Goal: Task Accomplishment & Management: Use online tool/utility

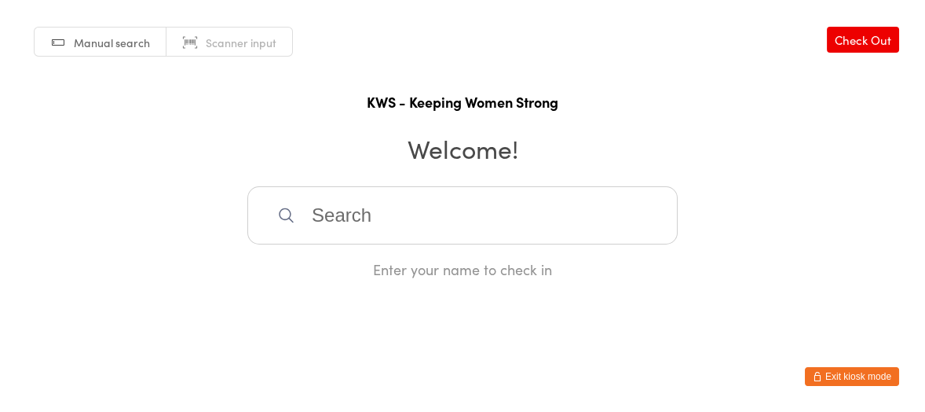
click at [559, 228] on input "search" at bounding box center [462, 215] width 431 height 58
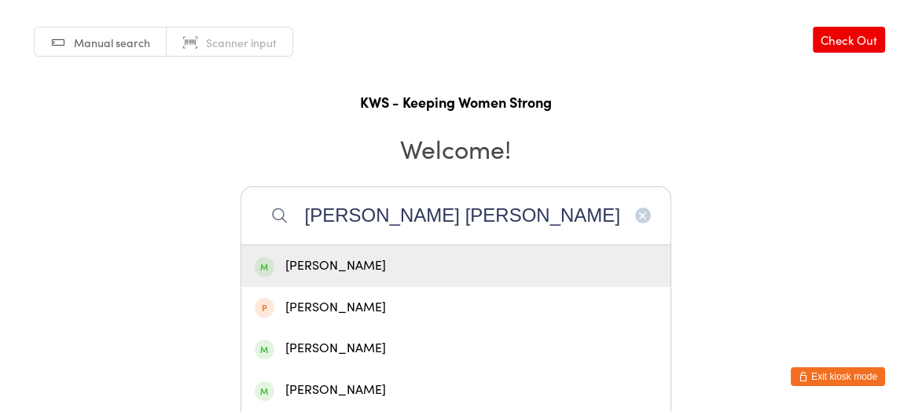
type input "[PERSON_NAME] [PERSON_NAME]"
click at [521, 267] on div "[PERSON_NAME]" at bounding box center [456, 265] width 402 height 21
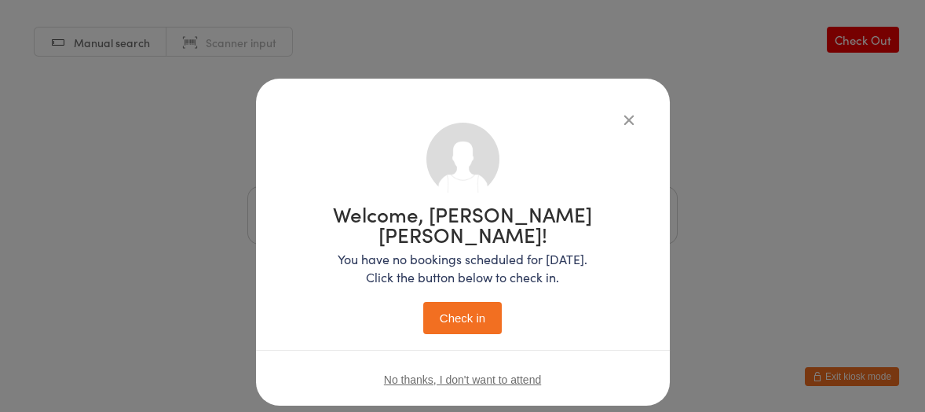
click at [462, 302] on button "Check in" at bounding box center [462, 318] width 79 height 32
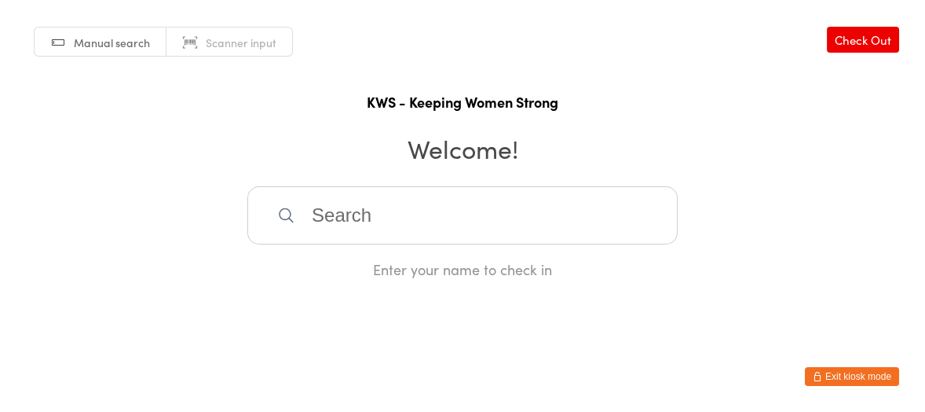
drag, startPoint x: 351, startPoint y: 221, endPoint x: 338, endPoint y: 210, distance: 17.3
click at [351, 221] on input "search" at bounding box center [462, 215] width 431 height 58
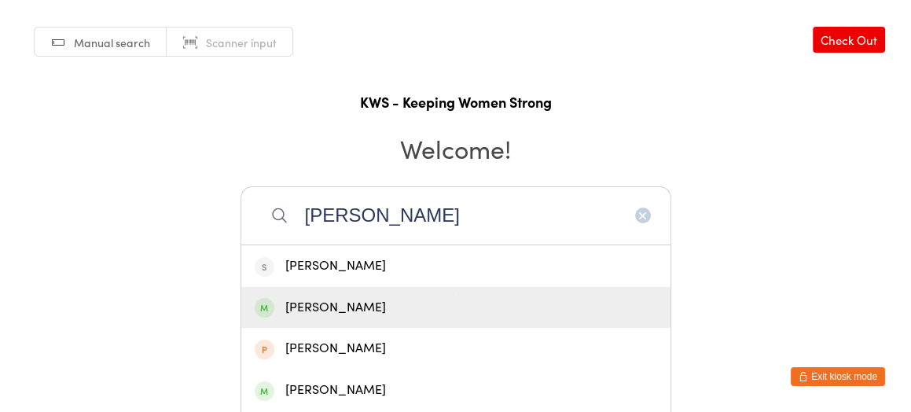
type input "[PERSON_NAME]"
click at [318, 307] on div "[PERSON_NAME]" at bounding box center [456, 307] width 402 height 21
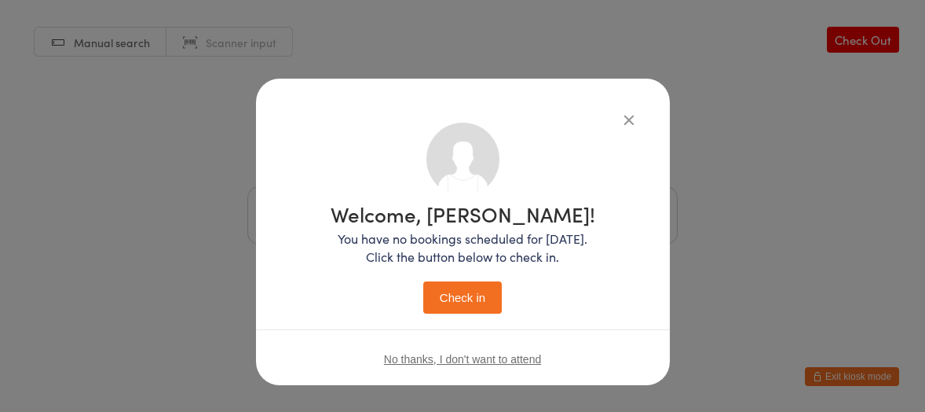
click at [460, 297] on button "Check in" at bounding box center [462, 297] width 79 height 32
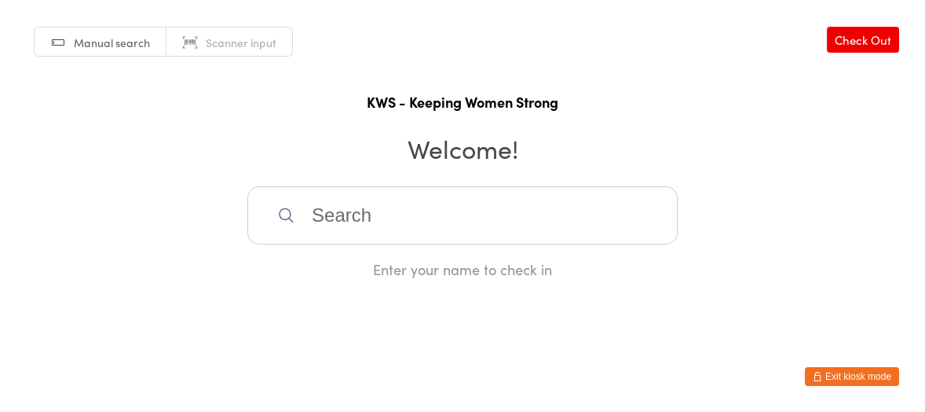
click at [315, 212] on input "search" at bounding box center [462, 215] width 431 height 58
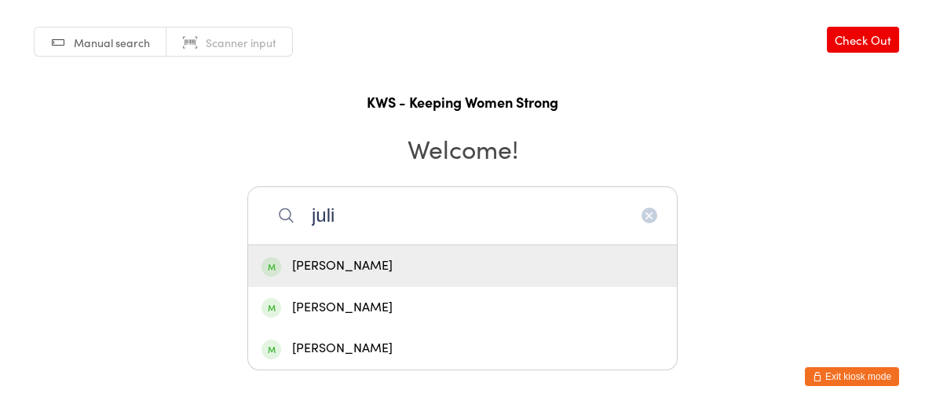
type input "juli"
click at [335, 265] on div "[PERSON_NAME]" at bounding box center [463, 265] width 402 height 21
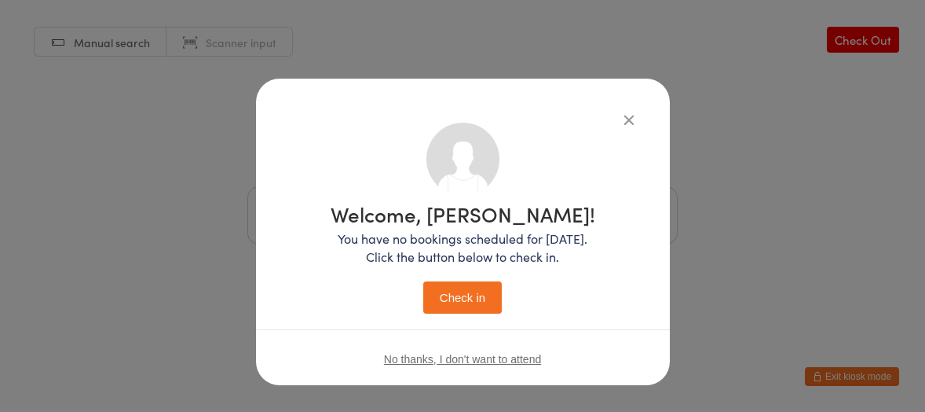
click at [441, 291] on button "Check in" at bounding box center [462, 297] width 79 height 32
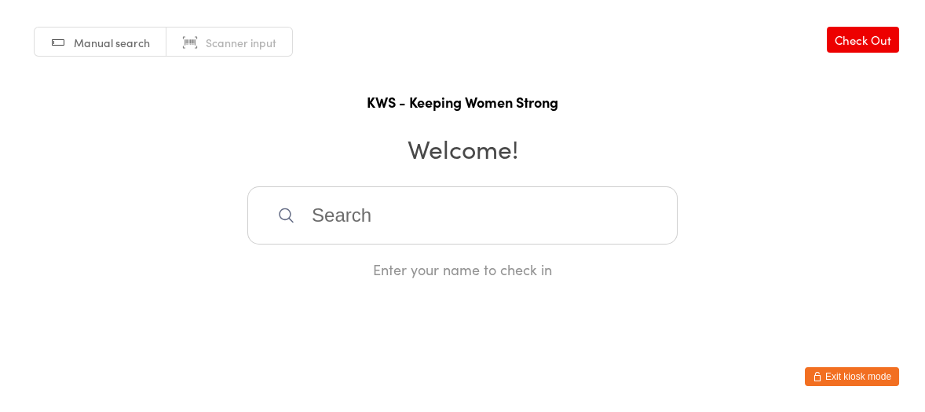
click at [330, 218] on input "search" at bounding box center [462, 215] width 431 height 58
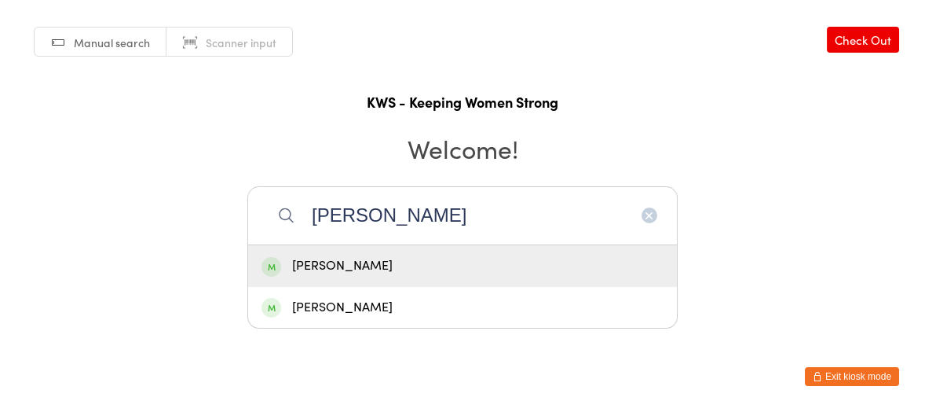
type input "[PERSON_NAME]"
click at [346, 266] on div "[PERSON_NAME]" at bounding box center [463, 265] width 402 height 21
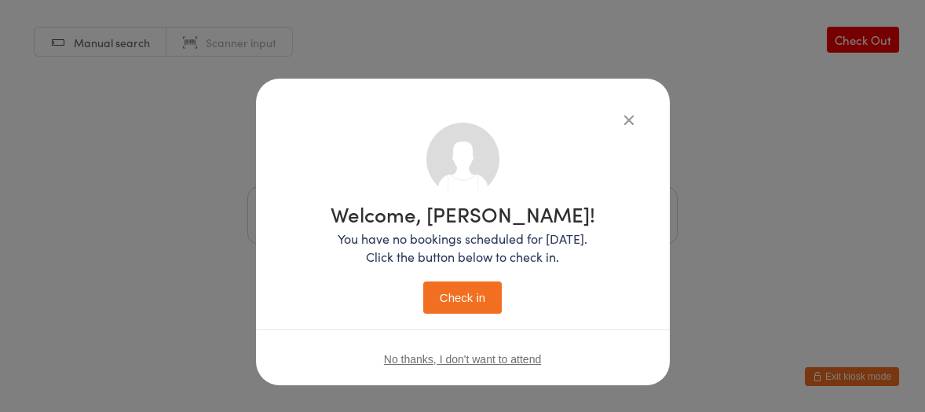
click at [469, 301] on button "Check in" at bounding box center [462, 297] width 79 height 32
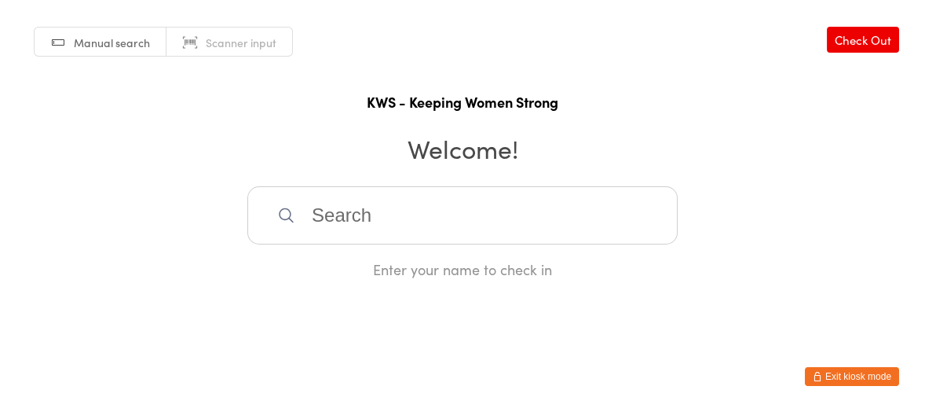
click at [342, 203] on input "search" at bounding box center [462, 215] width 431 height 58
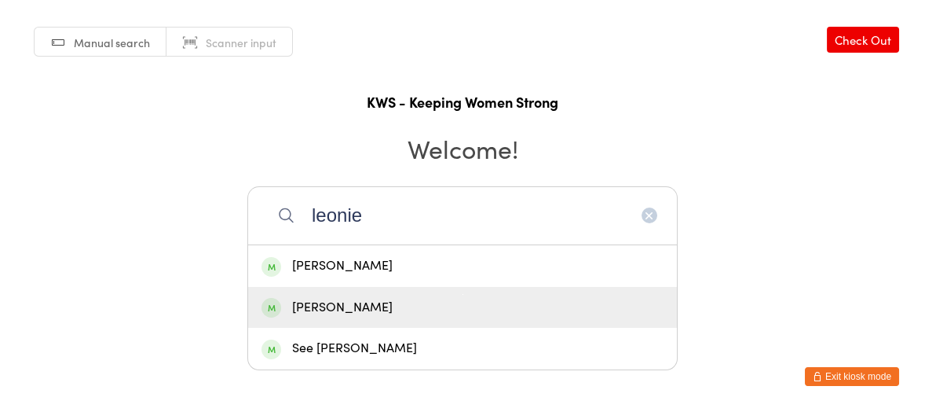
type input "leonie"
click at [346, 302] on div "[PERSON_NAME]" at bounding box center [463, 307] width 402 height 21
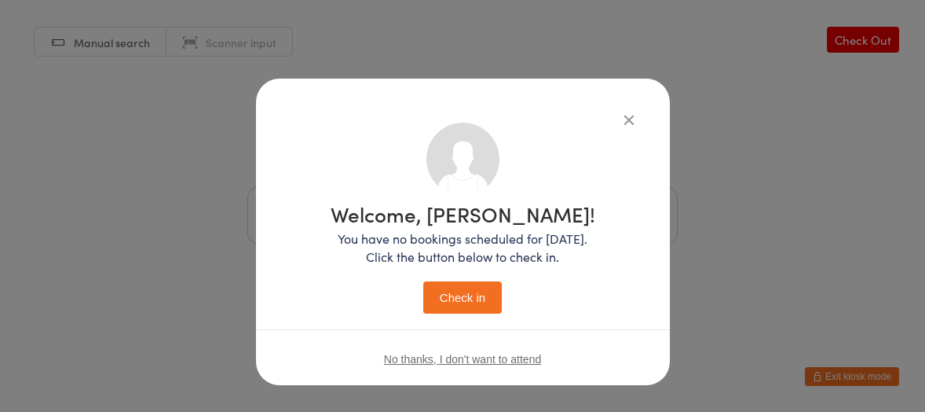
click at [453, 293] on button "Check in" at bounding box center [462, 297] width 79 height 32
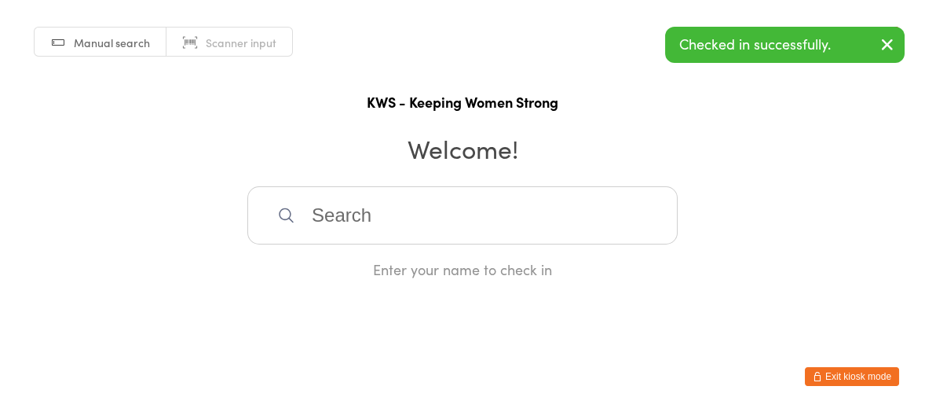
click at [885, 38] on icon "button" at bounding box center [887, 45] width 19 height 20
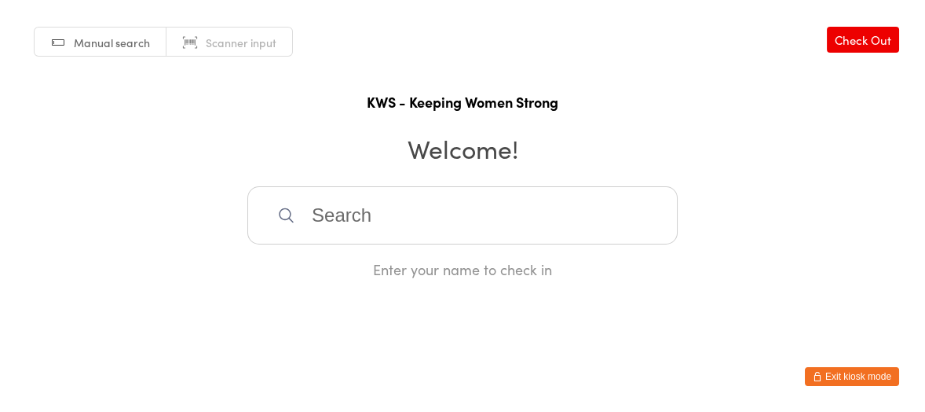
click at [504, 212] on input "search" at bounding box center [462, 215] width 431 height 58
type input "see"
click at [361, 266] on div "See [PERSON_NAME]" at bounding box center [463, 265] width 402 height 21
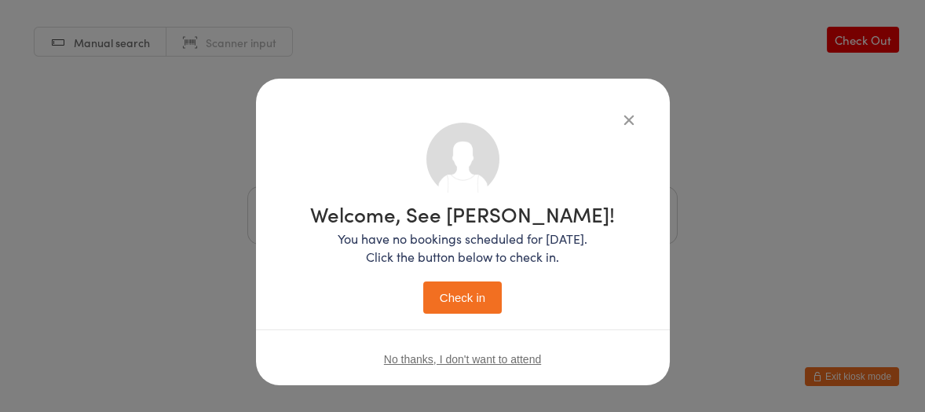
click at [447, 290] on button "Check in" at bounding box center [462, 297] width 79 height 32
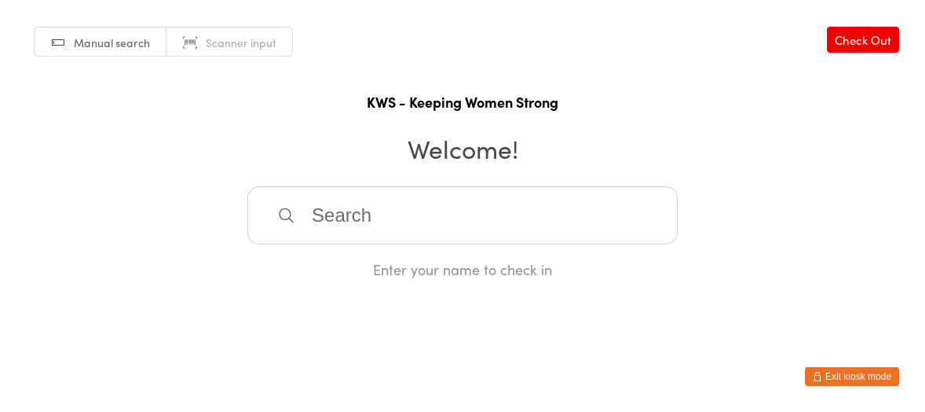
click at [316, 216] on input "search" at bounding box center [462, 215] width 431 height 58
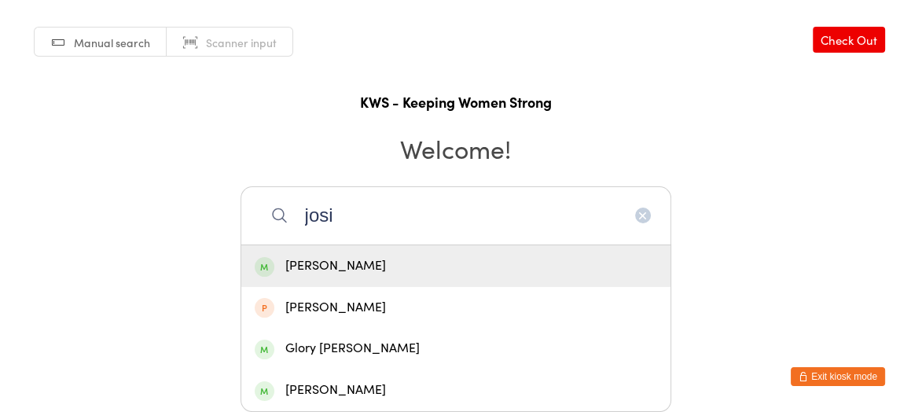
type input "josi"
click at [313, 266] on div "[PERSON_NAME]" at bounding box center [456, 265] width 402 height 21
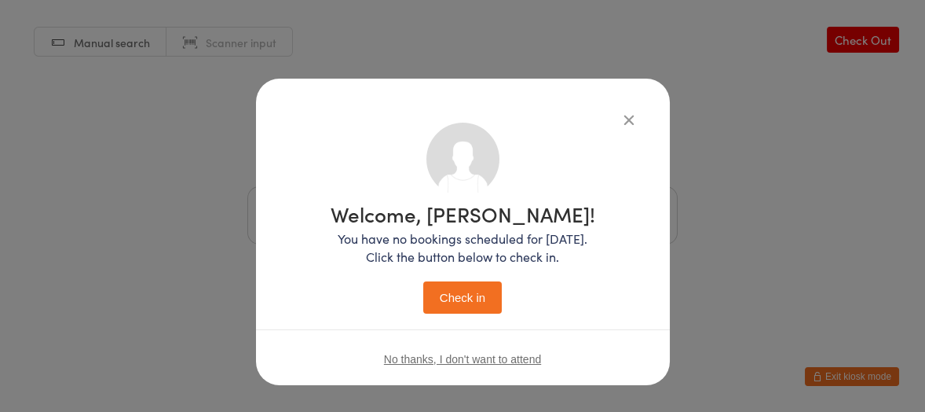
click at [458, 296] on button "Check in" at bounding box center [462, 297] width 79 height 32
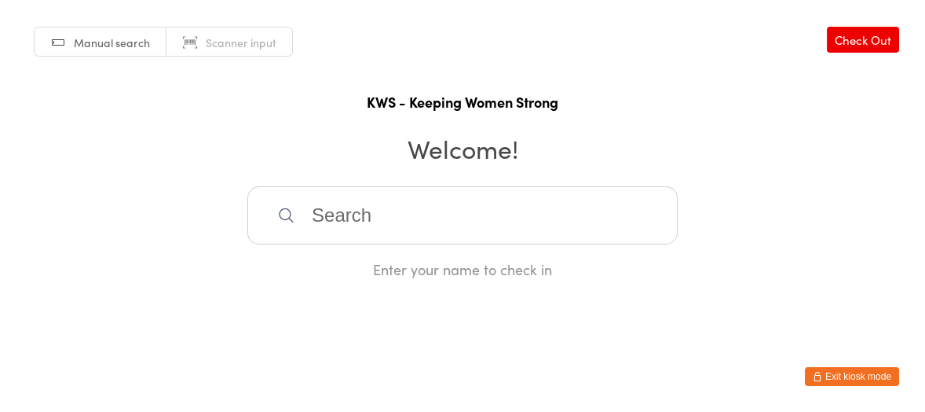
click at [383, 222] on input "search" at bounding box center [462, 215] width 431 height 58
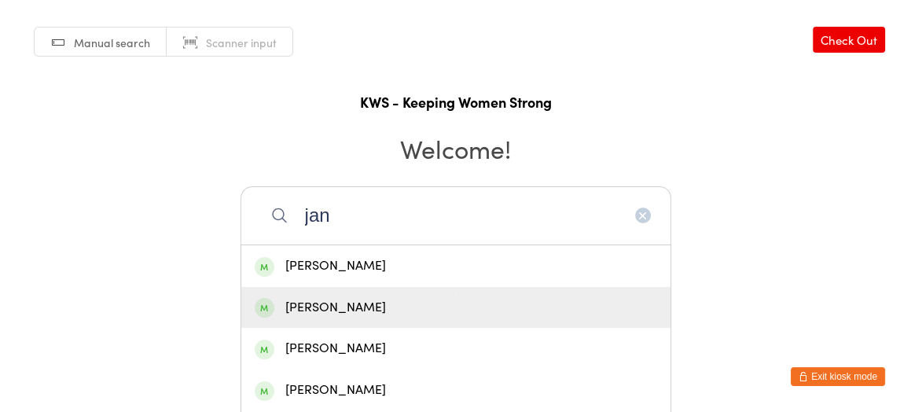
type input "jan"
click at [321, 297] on div "[PERSON_NAME]" at bounding box center [456, 307] width 402 height 21
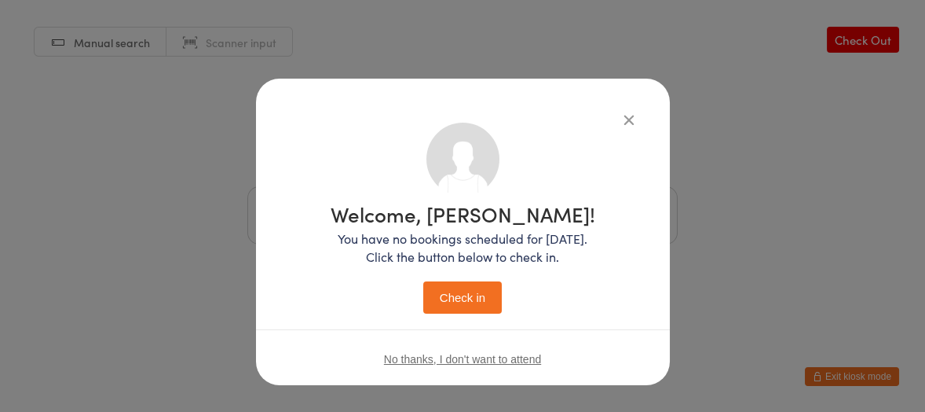
click at [449, 292] on button "Check in" at bounding box center [462, 297] width 79 height 32
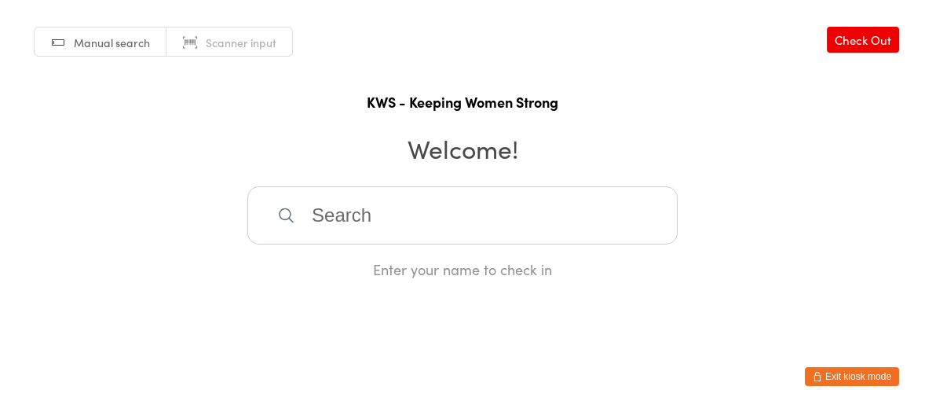
click at [394, 208] on input "search" at bounding box center [462, 215] width 431 height 58
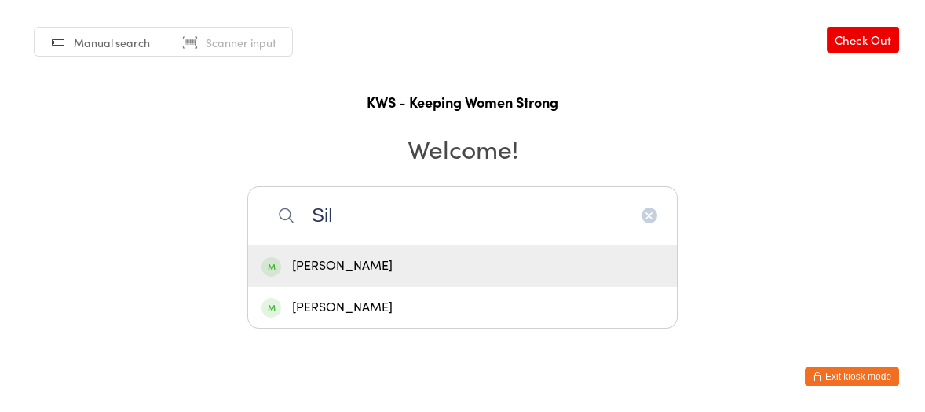
type input "Sil"
click at [385, 259] on div "[PERSON_NAME]" at bounding box center [463, 265] width 402 height 21
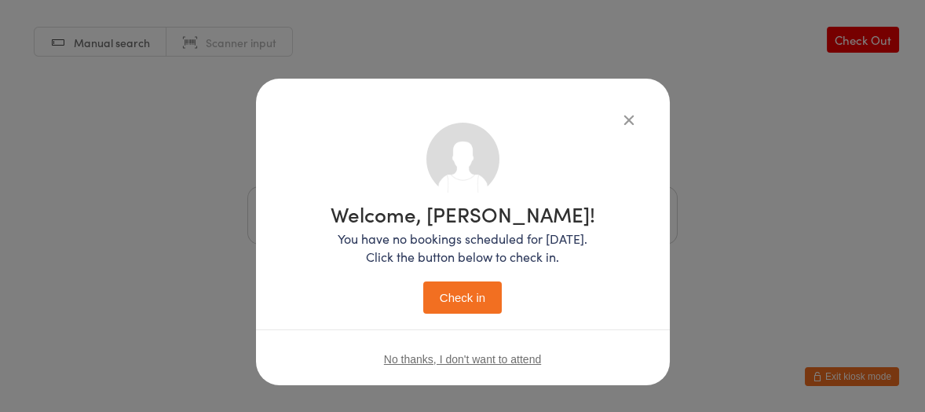
click at [435, 292] on button "Check in" at bounding box center [462, 297] width 79 height 32
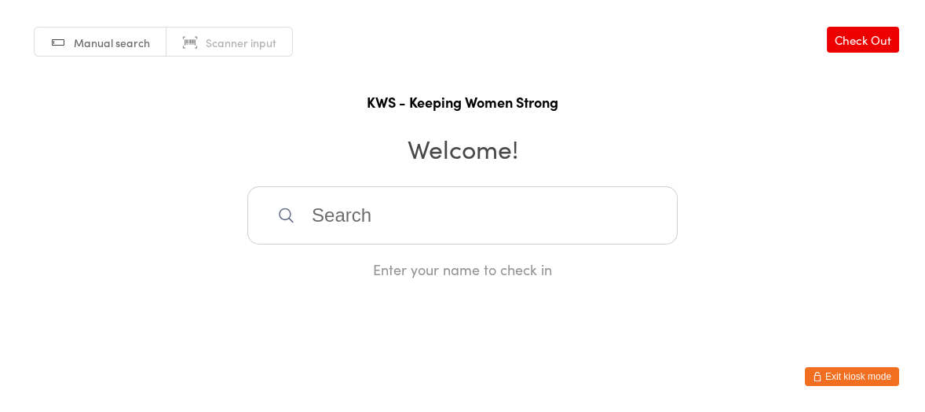
click at [328, 210] on input "search" at bounding box center [462, 215] width 431 height 58
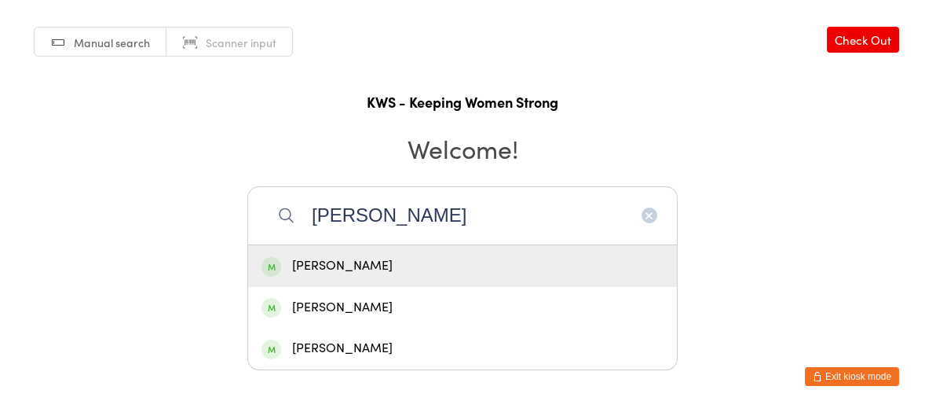
type input "[PERSON_NAME]"
click at [371, 266] on div "[PERSON_NAME]" at bounding box center [463, 265] width 402 height 21
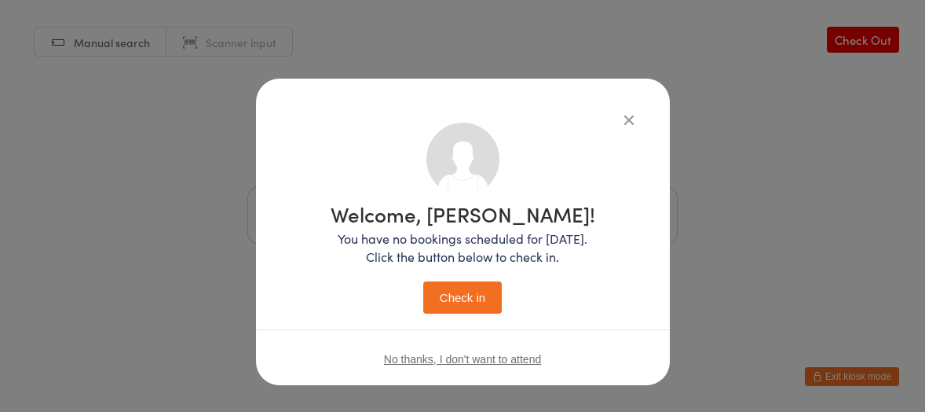
click at [440, 297] on button "Check in" at bounding box center [462, 297] width 79 height 32
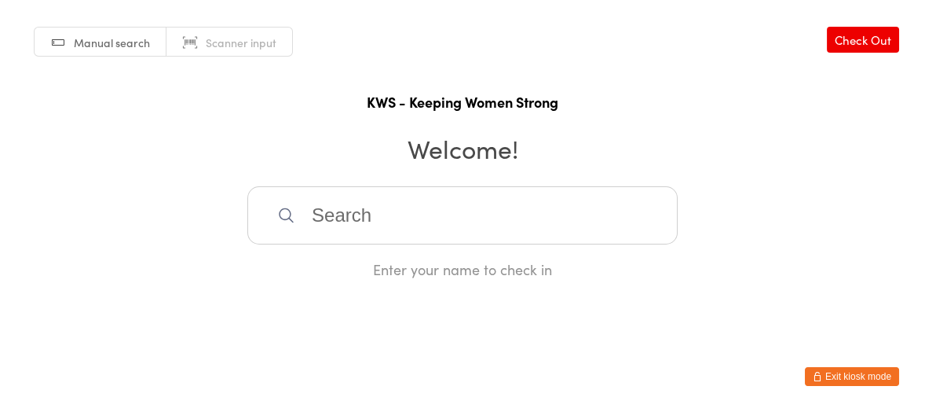
click at [403, 216] on input "search" at bounding box center [462, 215] width 431 height 58
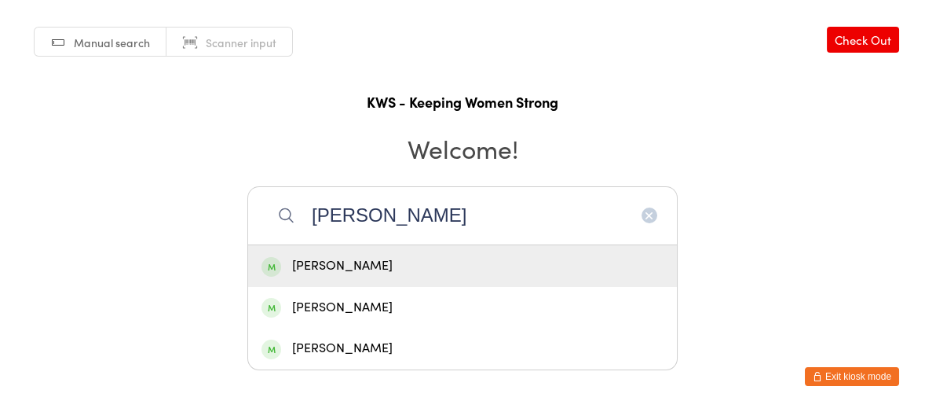
type input "[PERSON_NAME]"
click at [415, 267] on div "[PERSON_NAME]" at bounding box center [463, 265] width 402 height 21
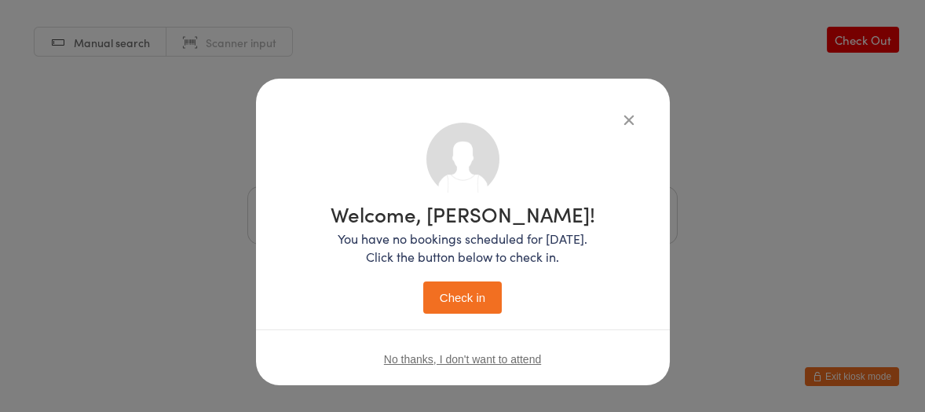
click at [466, 293] on button "Check in" at bounding box center [462, 297] width 79 height 32
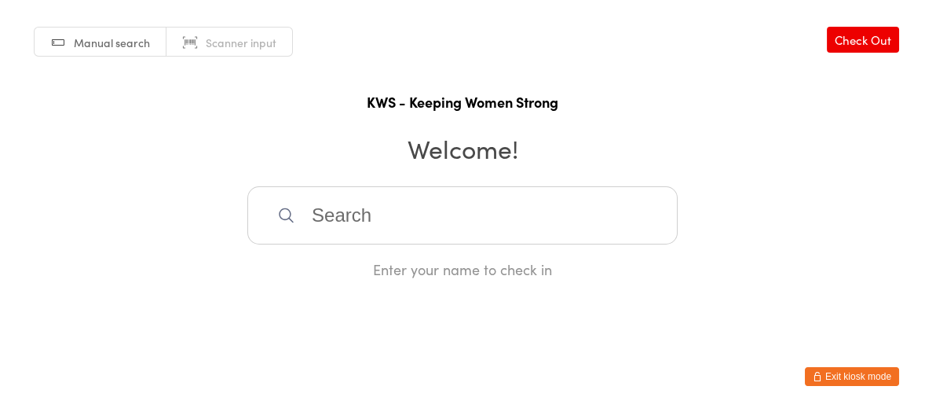
click at [324, 211] on input "search" at bounding box center [462, 215] width 431 height 58
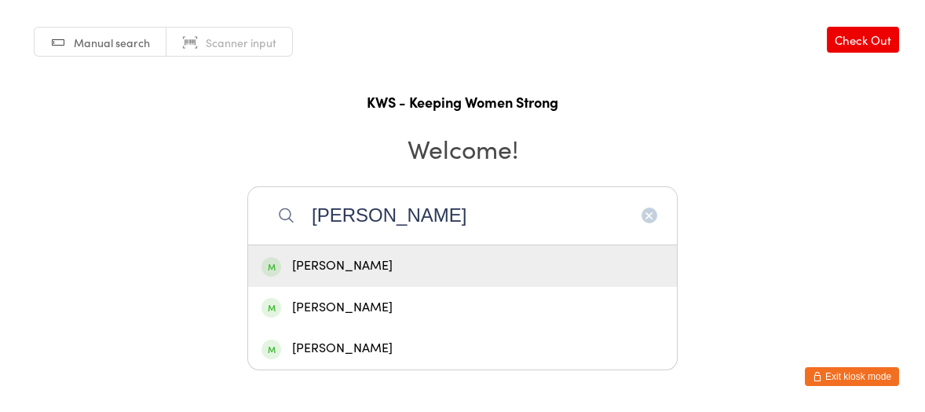
type input "[PERSON_NAME]"
click at [347, 262] on div "[PERSON_NAME]" at bounding box center [463, 265] width 402 height 21
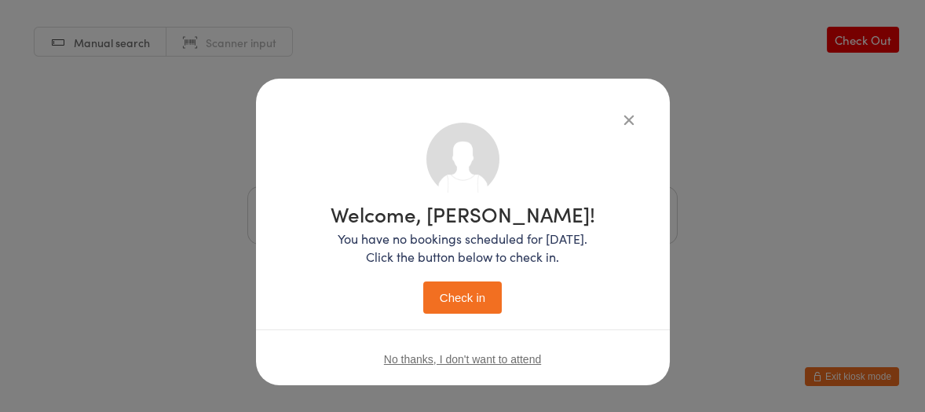
click at [471, 299] on button "Check in" at bounding box center [462, 297] width 79 height 32
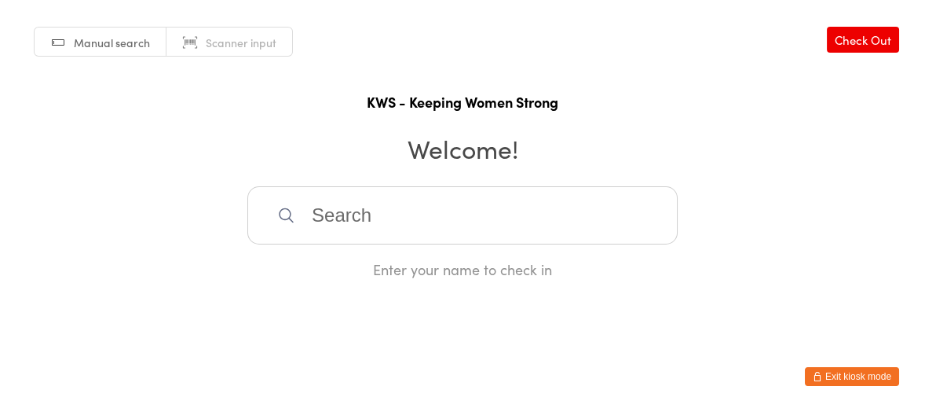
click at [302, 215] on input "search" at bounding box center [462, 215] width 431 height 58
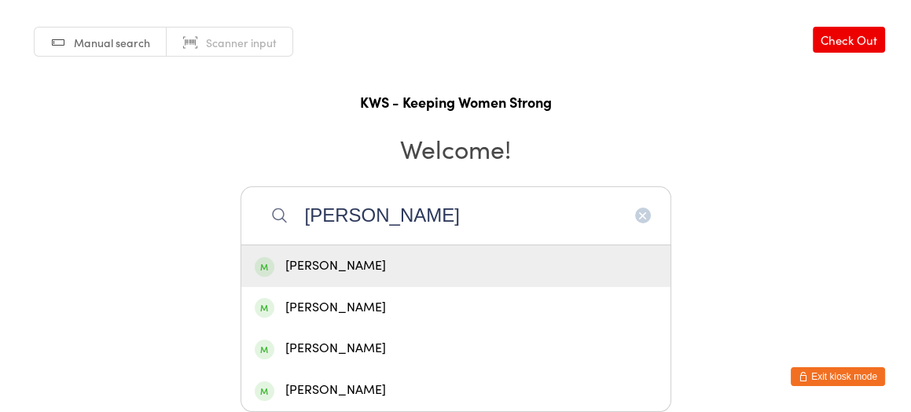
type input "[PERSON_NAME]"
click at [329, 269] on div "[PERSON_NAME]" at bounding box center [456, 265] width 402 height 21
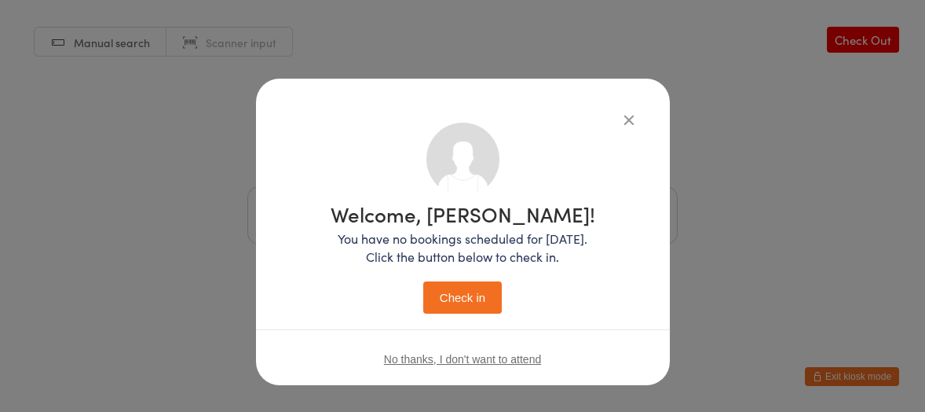
click at [451, 288] on button "Check in" at bounding box center [462, 297] width 79 height 32
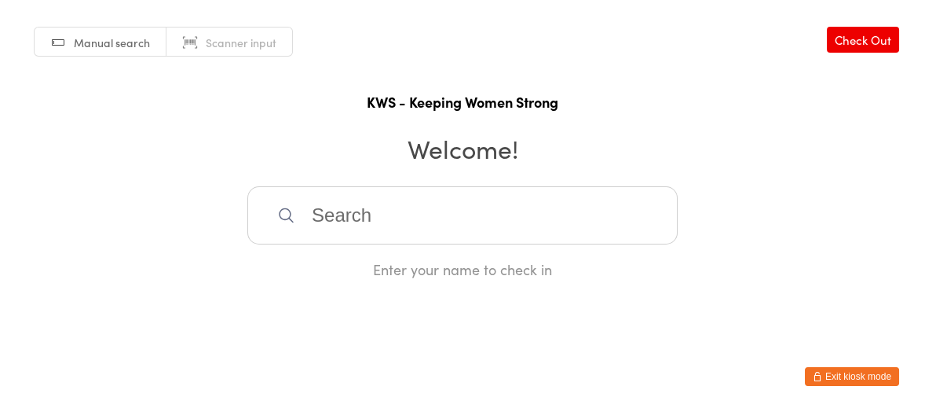
click at [352, 230] on input "search" at bounding box center [462, 215] width 431 height 58
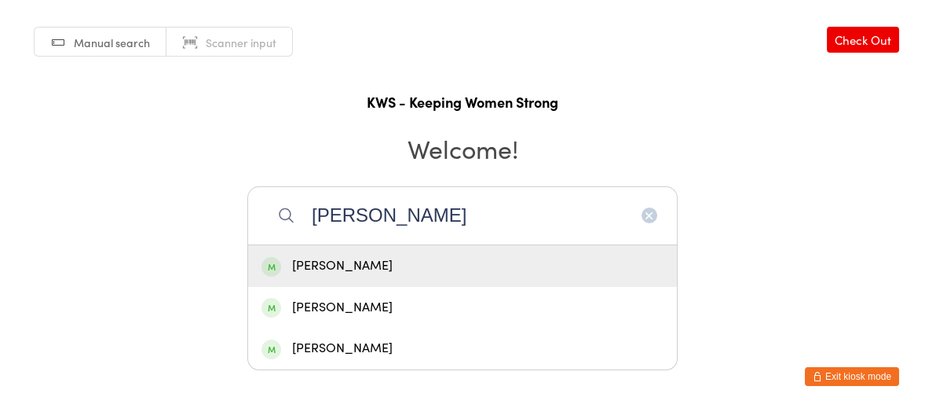
type input "[PERSON_NAME]"
click at [317, 270] on div "[PERSON_NAME]" at bounding box center [463, 265] width 402 height 21
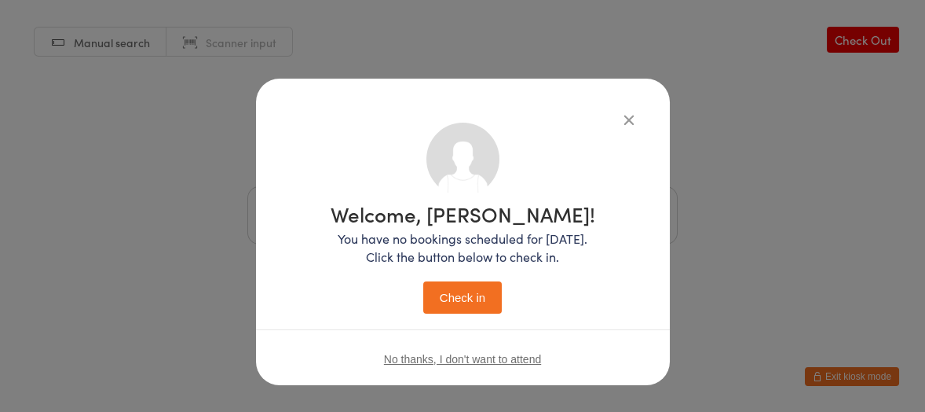
click at [434, 292] on button "Check in" at bounding box center [462, 297] width 79 height 32
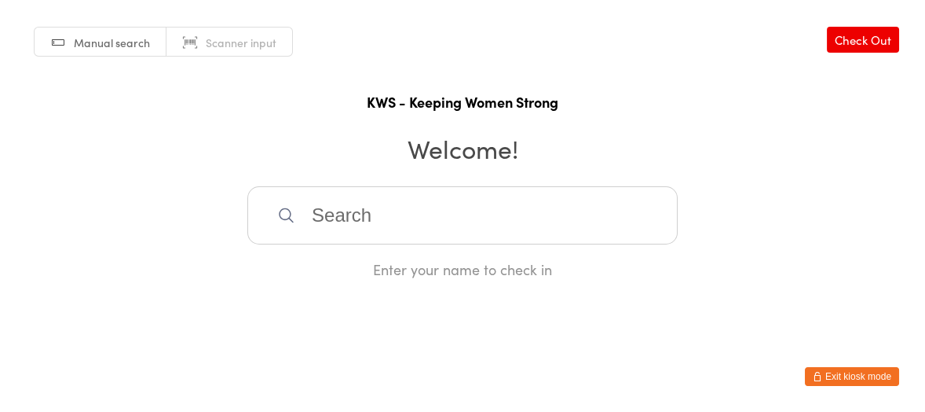
click at [332, 210] on input "search" at bounding box center [462, 215] width 431 height 58
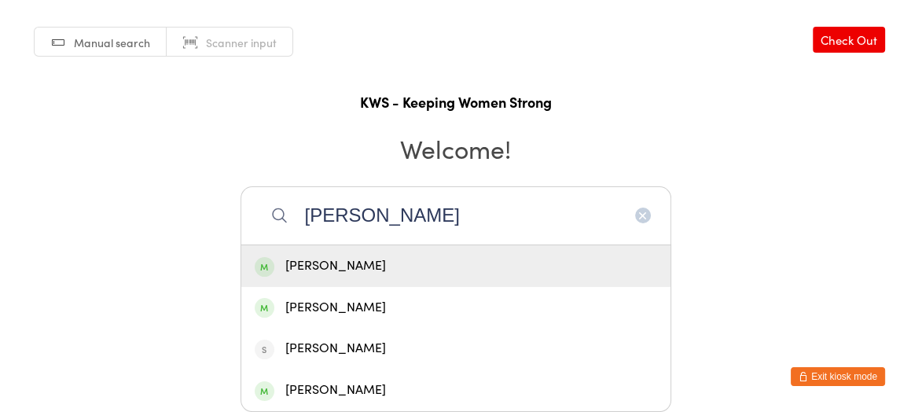
type input "[PERSON_NAME]"
click at [376, 265] on div "[PERSON_NAME]" at bounding box center [456, 265] width 402 height 21
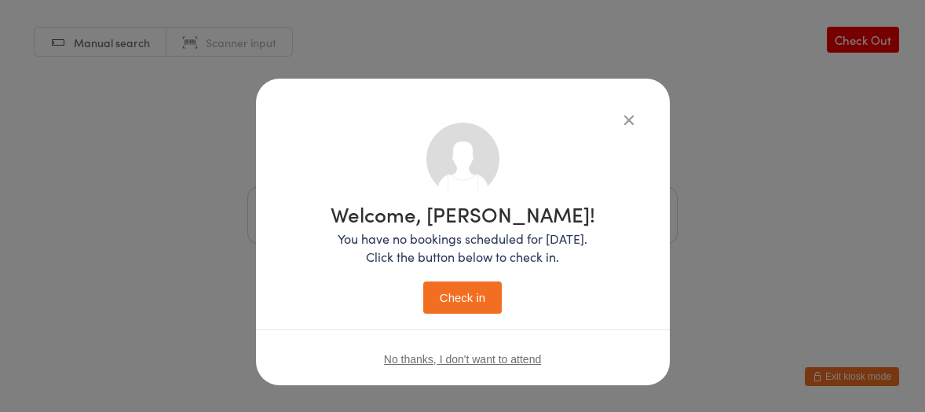
click at [449, 290] on button "Check in" at bounding box center [462, 297] width 79 height 32
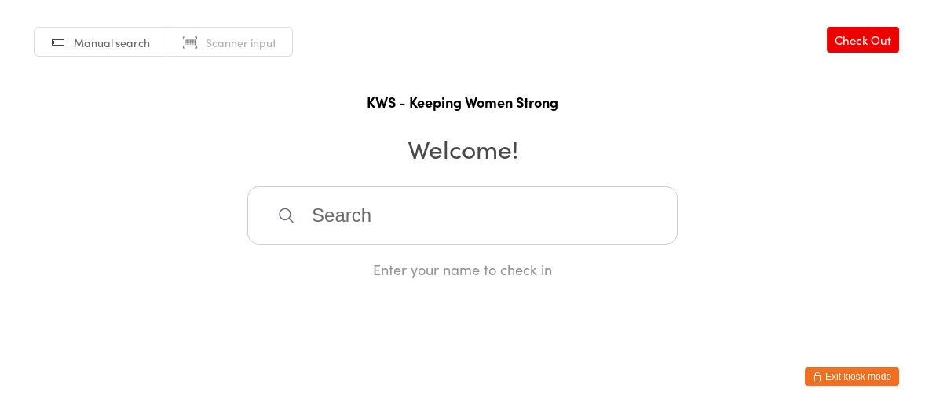
click at [327, 213] on input "search" at bounding box center [462, 215] width 431 height 58
type input "eun"
click at [330, 262] on div "[PERSON_NAME]" at bounding box center [463, 265] width 402 height 21
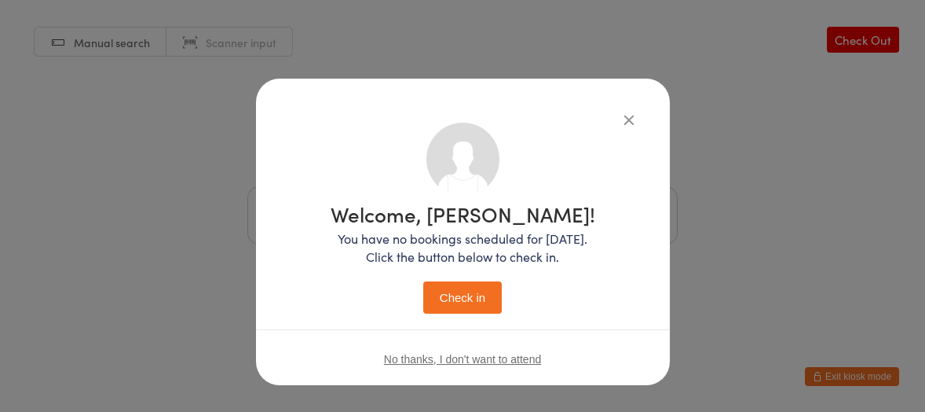
click at [469, 295] on button "Check in" at bounding box center [462, 297] width 79 height 32
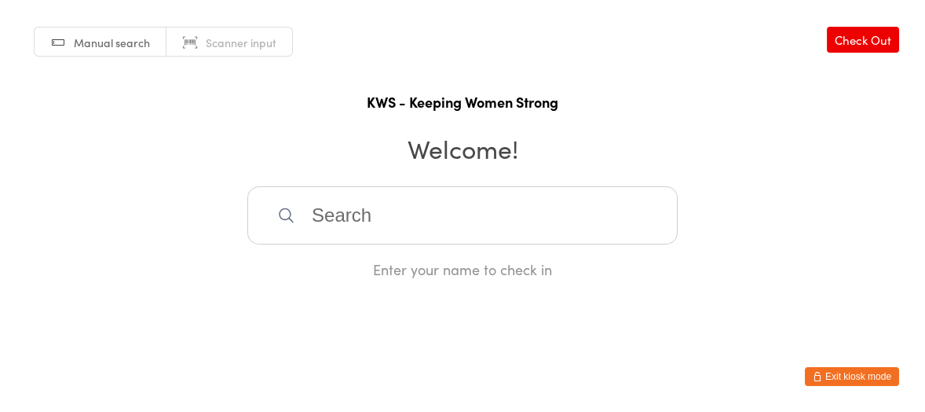
click at [321, 208] on input "search" at bounding box center [462, 215] width 431 height 58
type input "fior"
click at [353, 273] on div "[PERSON_NAME]" at bounding box center [463, 265] width 402 height 21
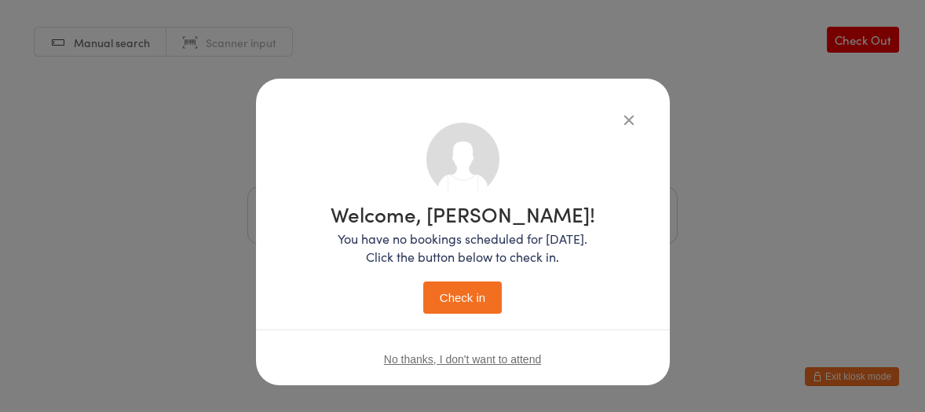
drag, startPoint x: 446, startPoint y: 297, endPoint x: 445, endPoint y: 288, distance: 8.7
click at [449, 295] on button "Check in" at bounding box center [462, 297] width 79 height 32
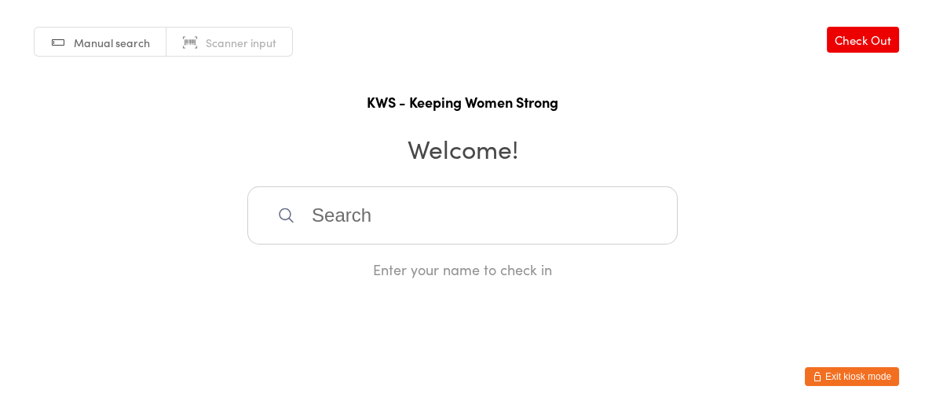
click at [412, 236] on input "search" at bounding box center [462, 215] width 431 height 58
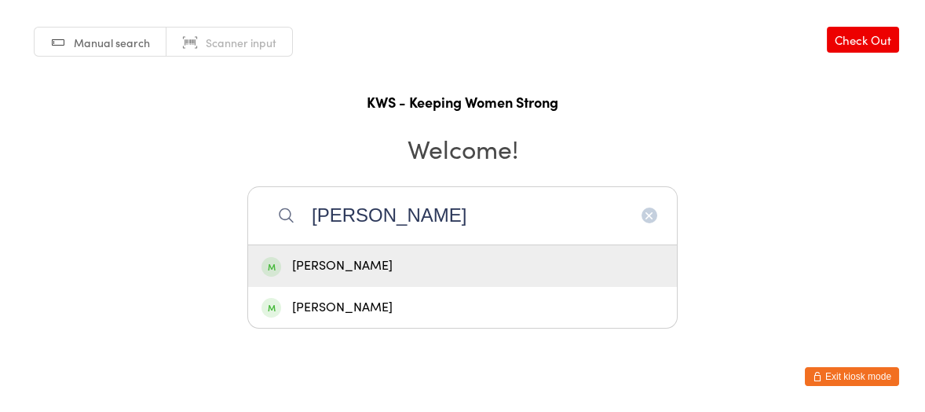
type input "[PERSON_NAME]"
click at [409, 254] on div "[PERSON_NAME]" at bounding box center [462, 266] width 429 height 42
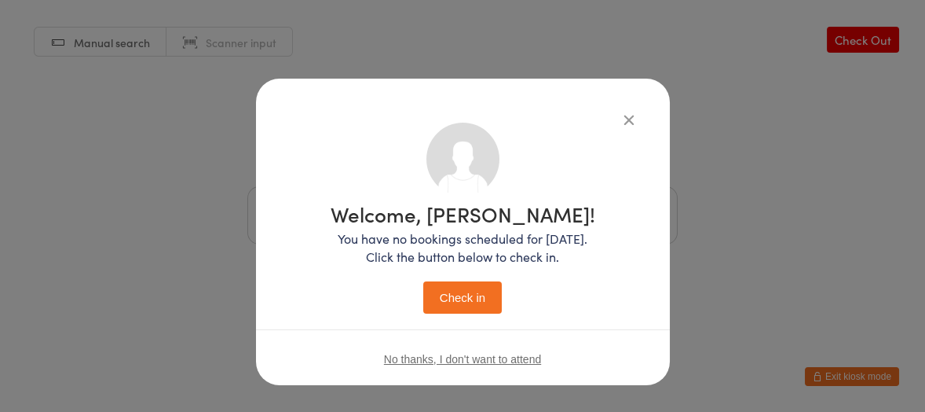
click at [430, 288] on button "Check in" at bounding box center [462, 297] width 79 height 32
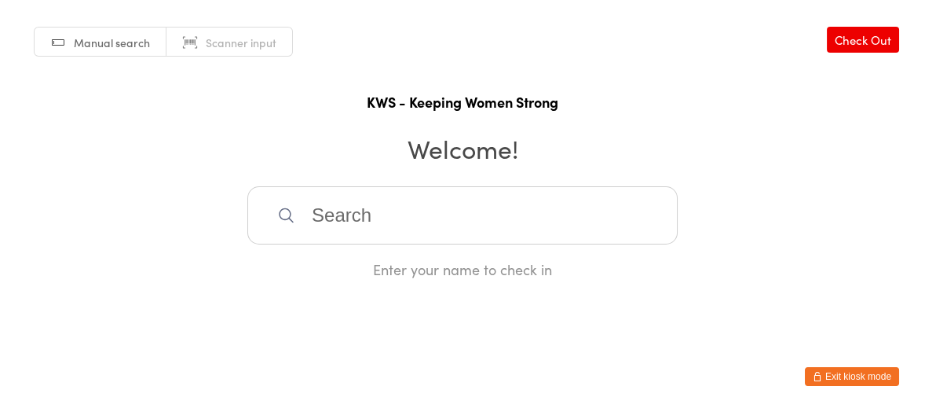
drag, startPoint x: 144, startPoint y: 332, endPoint x: 126, endPoint y: 329, distance: 17.4
click at [144, 332] on html "You have now entered Kiosk Mode. Members will be able to check themselves in us…" at bounding box center [462, 206] width 925 height 412
click at [114, 330] on html "You have now entered Kiosk Mode. Members will be able to check themselves in us…" at bounding box center [462, 206] width 925 height 412
click at [350, 211] on input "search" at bounding box center [462, 215] width 431 height 58
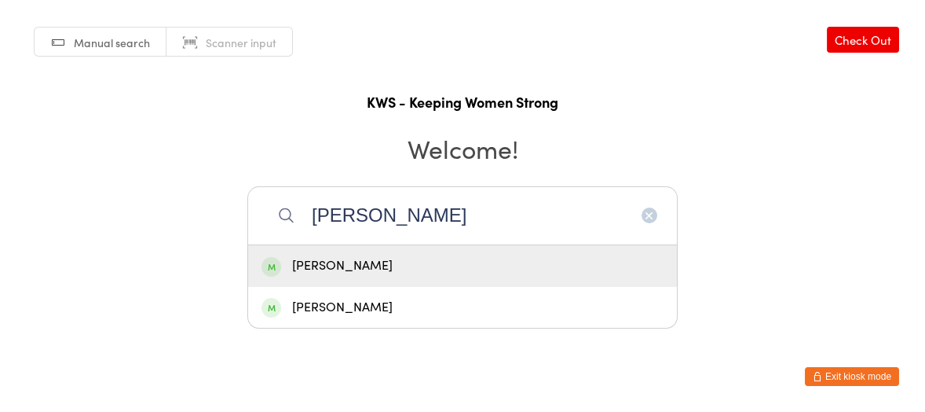
type input "[PERSON_NAME]"
click at [342, 264] on div "[PERSON_NAME]" at bounding box center [463, 265] width 402 height 21
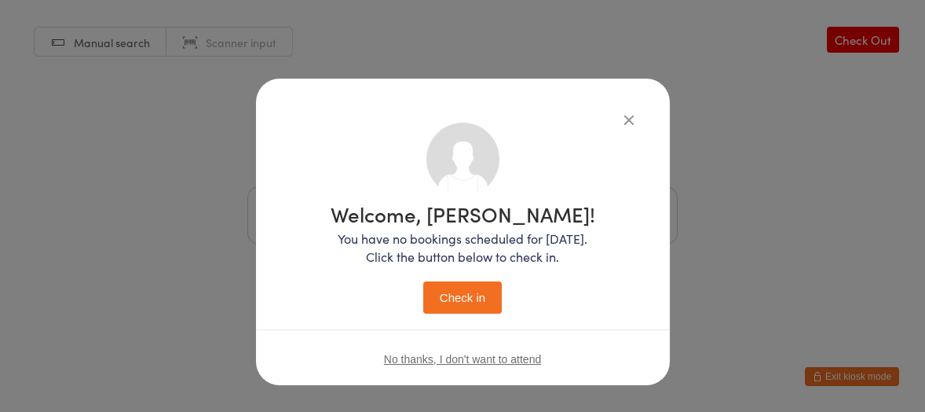
click at [467, 302] on button "Check in" at bounding box center [462, 297] width 79 height 32
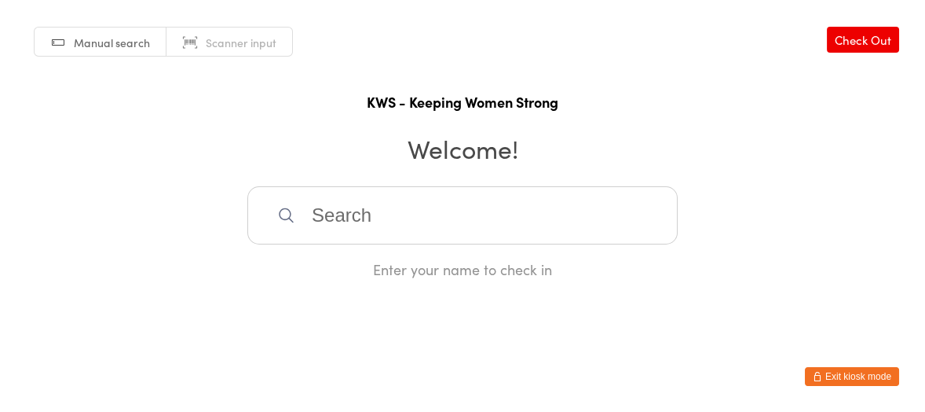
click at [306, 217] on input "search" at bounding box center [462, 215] width 431 height 58
type input "ing"
click at [365, 264] on div "[PERSON_NAME]" at bounding box center [463, 265] width 402 height 21
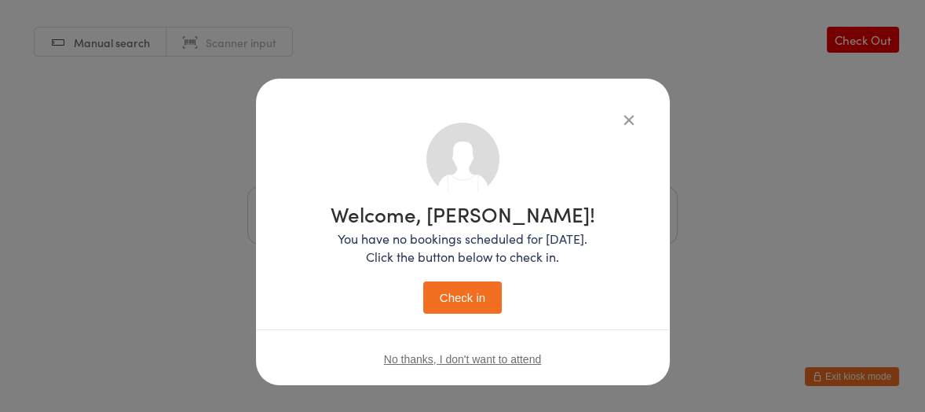
click at [445, 301] on button "Check in" at bounding box center [462, 297] width 79 height 32
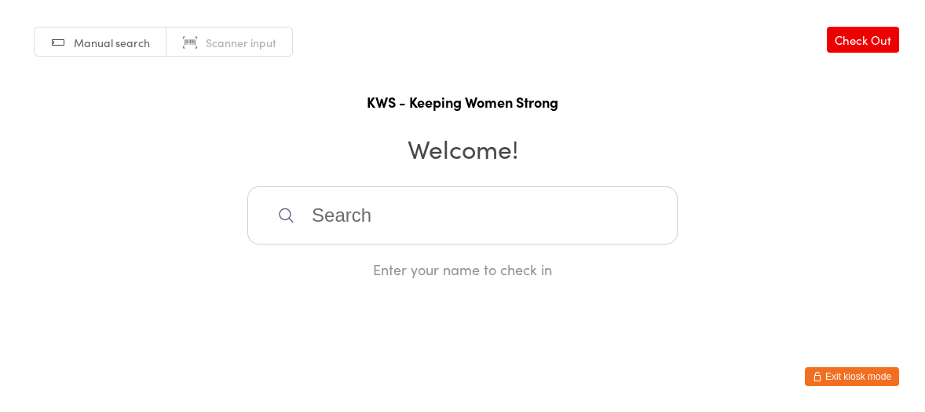
click at [318, 222] on input "search" at bounding box center [462, 215] width 431 height 58
type input "pexi"
click at [316, 264] on div "[PERSON_NAME]" at bounding box center [463, 265] width 402 height 21
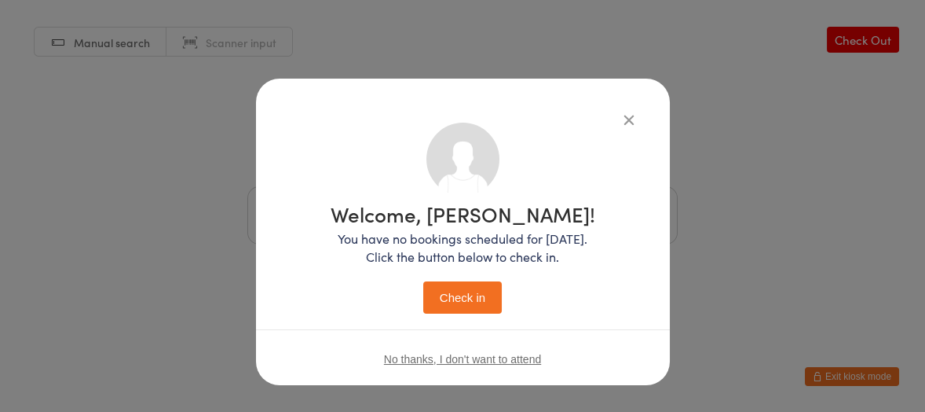
click at [442, 299] on button "Check in" at bounding box center [462, 297] width 79 height 32
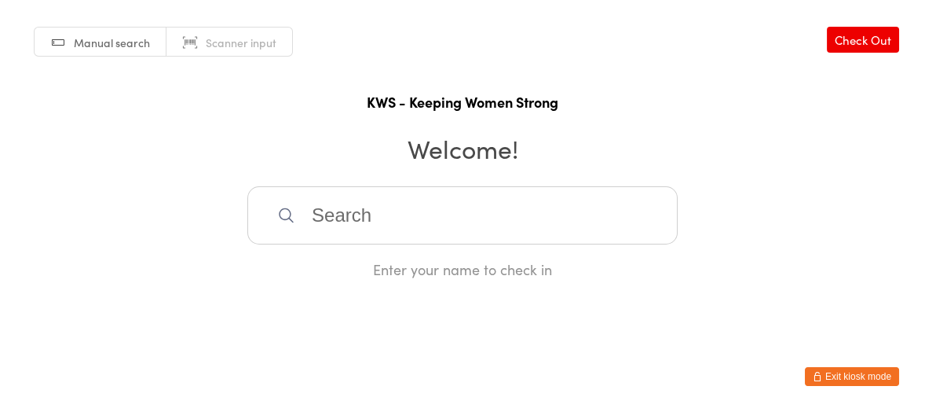
drag, startPoint x: 332, startPoint y: 211, endPoint x: 332, endPoint y: 222, distance: 11.8
click at [330, 218] on input "search" at bounding box center [462, 215] width 431 height 58
type input "peita"
drag, startPoint x: 335, startPoint y: 262, endPoint x: 335, endPoint y: 273, distance: 11.0
click at [337, 264] on div "[PERSON_NAME]" at bounding box center [463, 265] width 402 height 21
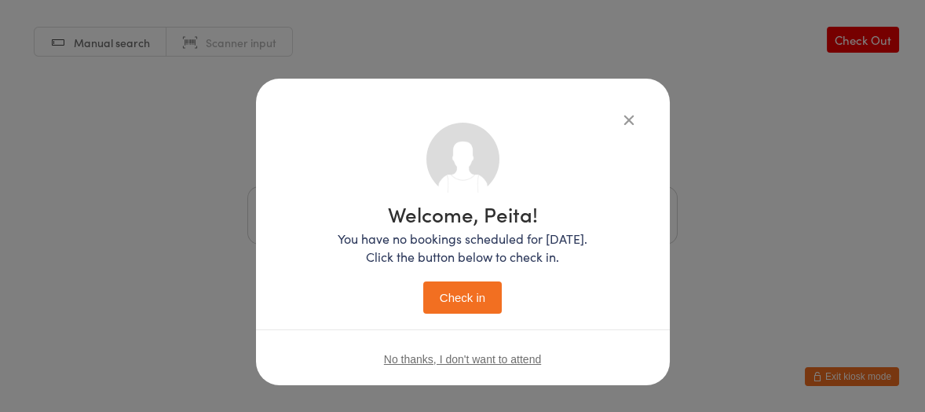
drag, startPoint x: 447, startPoint y: 302, endPoint x: 390, endPoint y: 398, distance: 112.0
click at [447, 302] on button "Check in" at bounding box center [462, 297] width 79 height 32
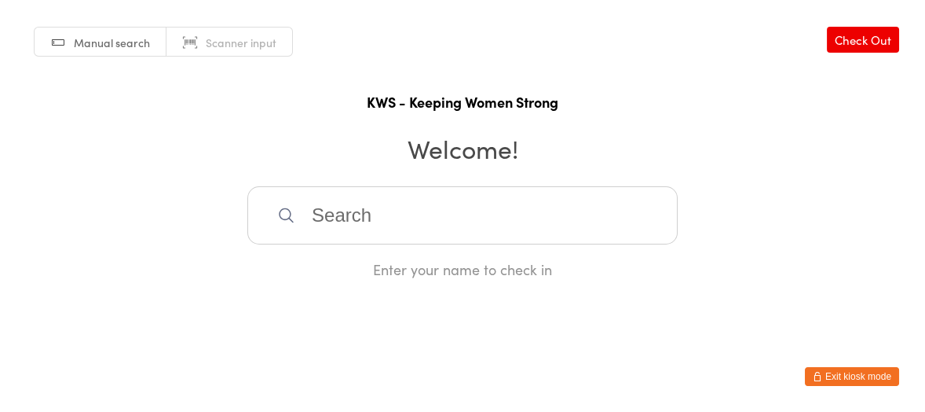
click at [353, 207] on input "search" at bounding box center [462, 215] width 431 height 58
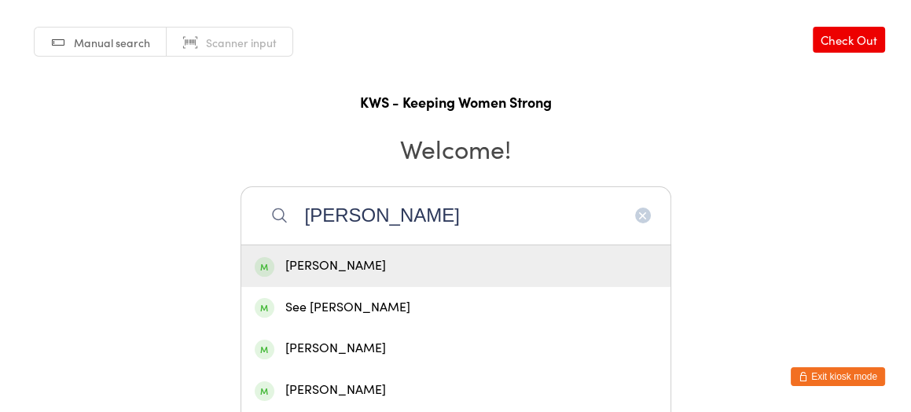
type input "[PERSON_NAME]"
click at [310, 268] on div "[PERSON_NAME]" at bounding box center [456, 265] width 402 height 21
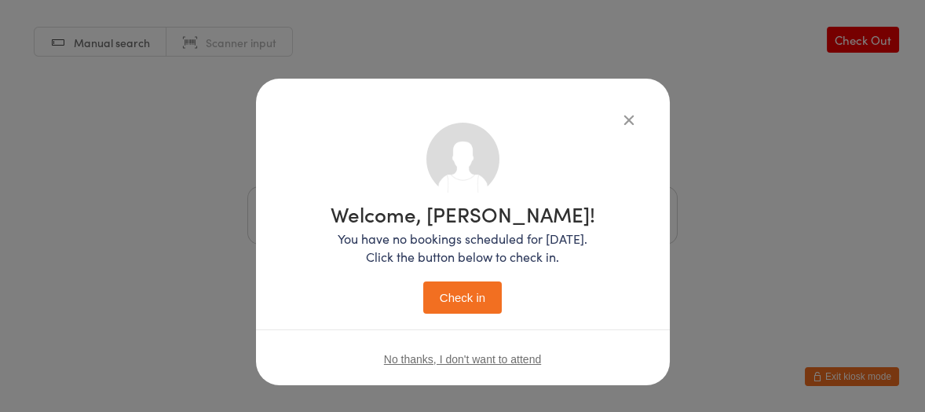
click at [445, 299] on button "Check in" at bounding box center [462, 297] width 79 height 32
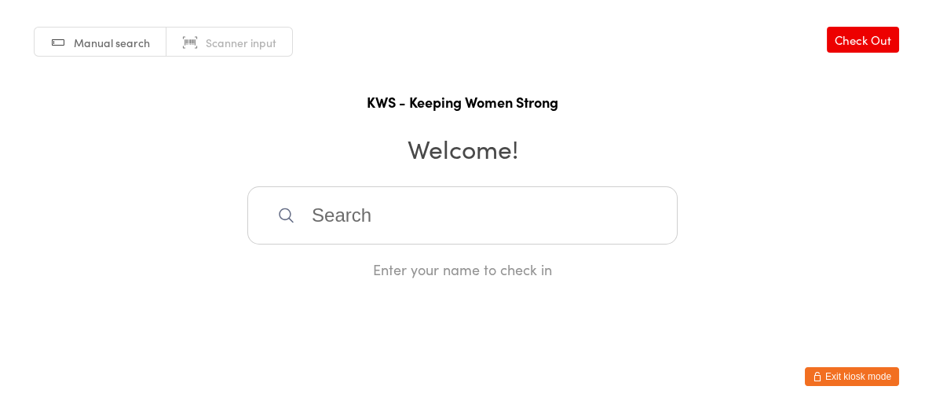
click at [306, 211] on input "search" at bounding box center [462, 215] width 431 height 58
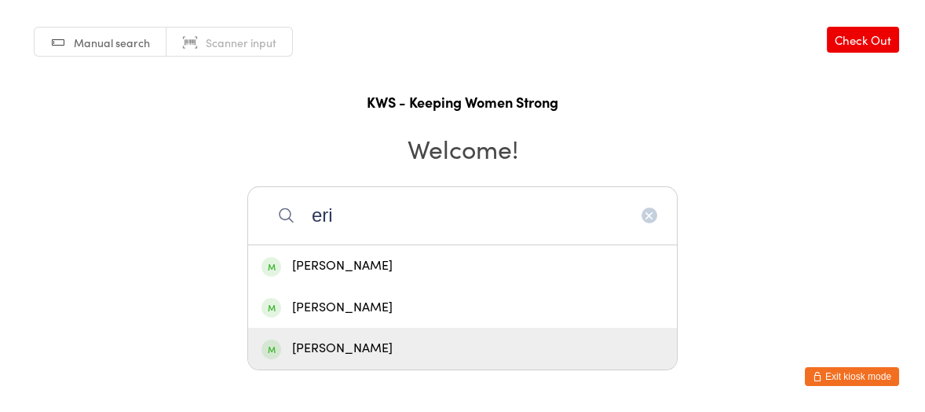
type input "eri"
click at [362, 350] on div "[PERSON_NAME]" at bounding box center [463, 348] width 402 height 21
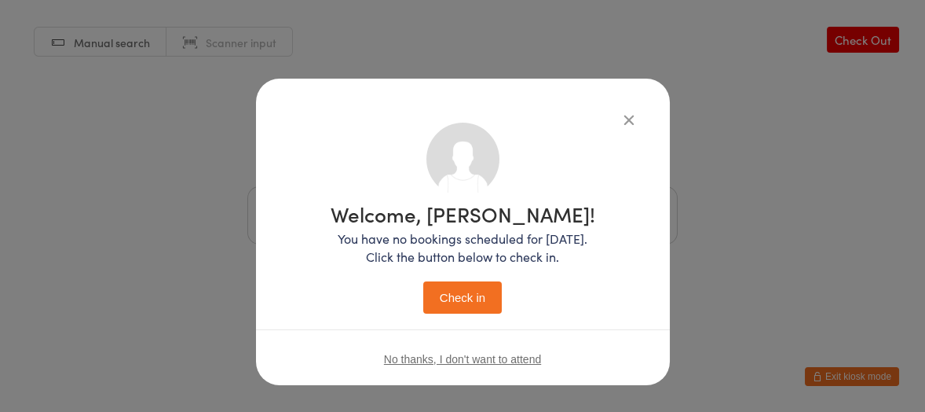
click at [454, 297] on button "Check in" at bounding box center [462, 297] width 79 height 32
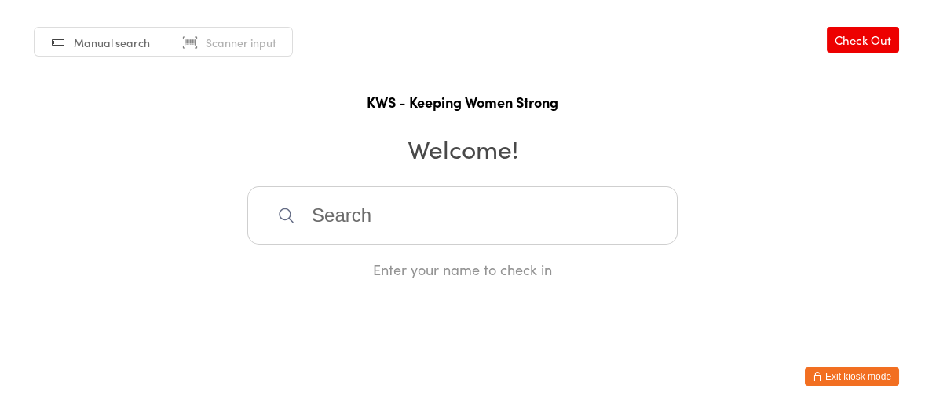
click at [313, 205] on input "search" at bounding box center [462, 215] width 431 height 58
click at [332, 221] on input "search" at bounding box center [462, 215] width 431 height 58
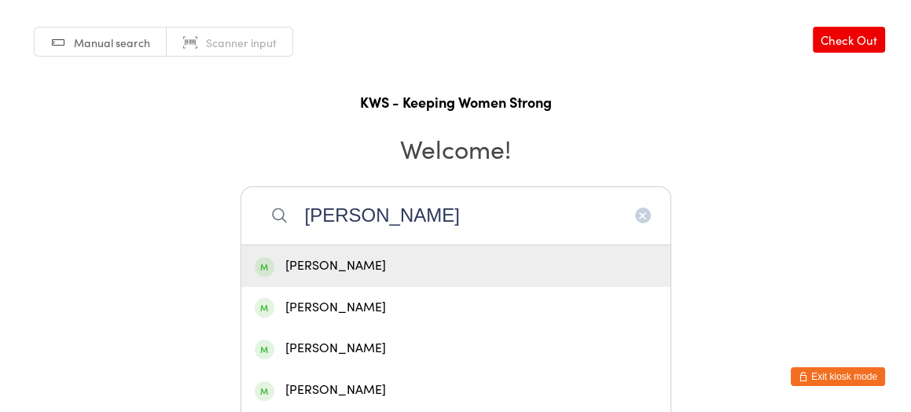
type input "[PERSON_NAME]"
click at [306, 266] on div "[PERSON_NAME]" at bounding box center [456, 265] width 402 height 21
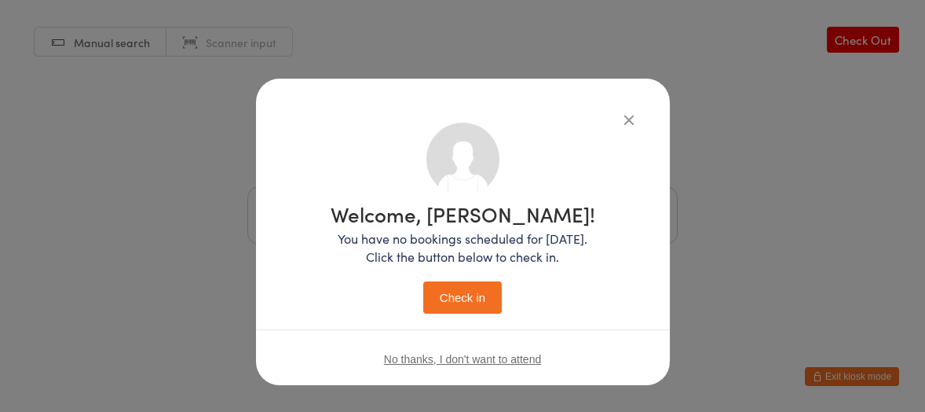
click at [449, 295] on button "Check in" at bounding box center [462, 297] width 79 height 32
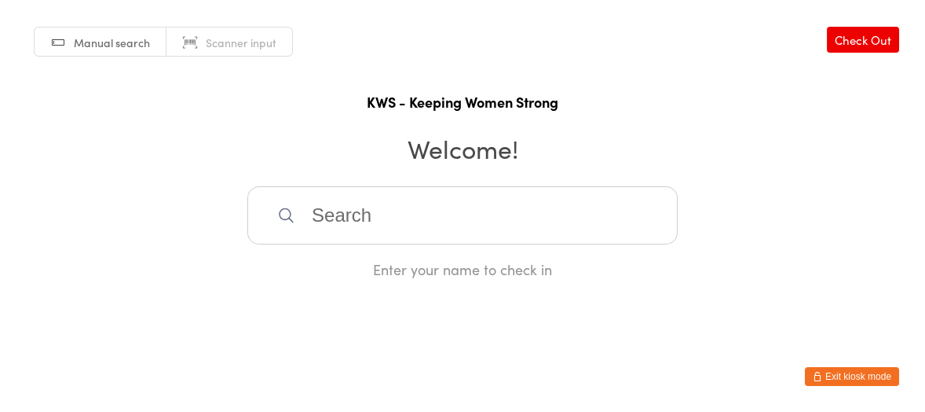
click at [440, 166] on div "Manual search Scanner input Check Out KWS - Keeping Women Strong Welcome! Enter…" at bounding box center [462, 139] width 925 height 279
click at [367, 241] on input "search" at bounding box center [462, 215] width 431 height 58
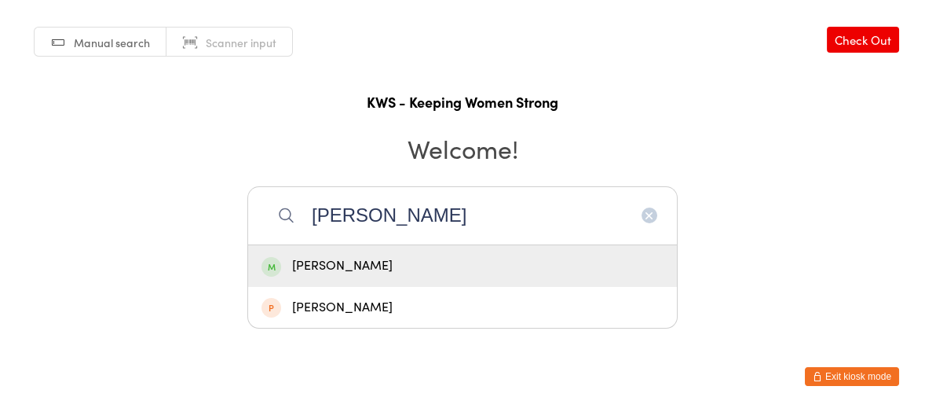
type input "[PERSON_NAME]"
click at [346, 269] on div "[PERSON_NAME]" at bounding box center [463, 265] width 402 height 21
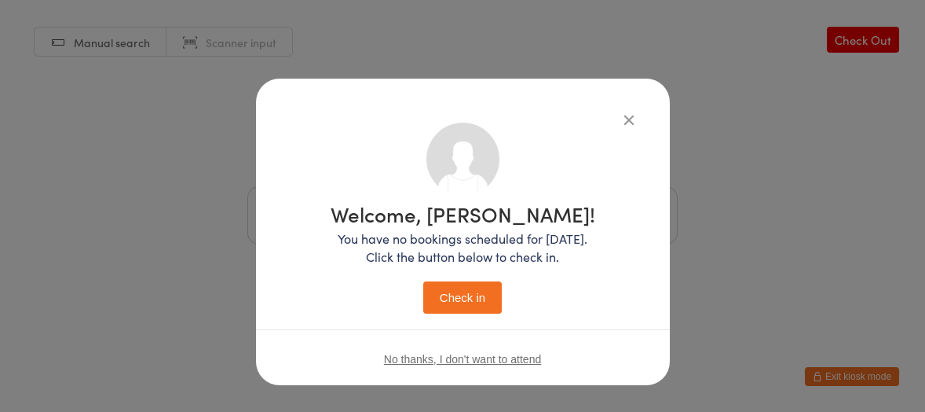
click at [464, 307] on button "Check in" at bounding box center [462, 297] width 79 height 32
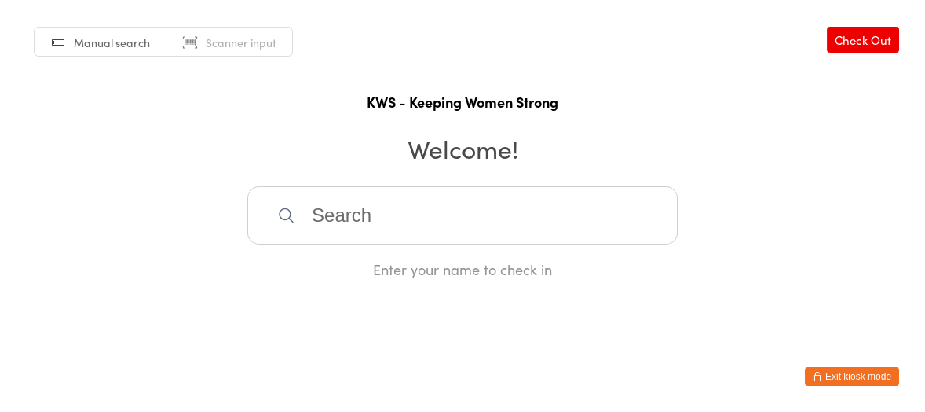
drag, startPoint x: 300, startPoint y: 224, endPoint x: 376, endPoint y: 231, distance: 76.5
click at [370, 229] on input "search" at bounding box center [462, 215] width 431 height 58
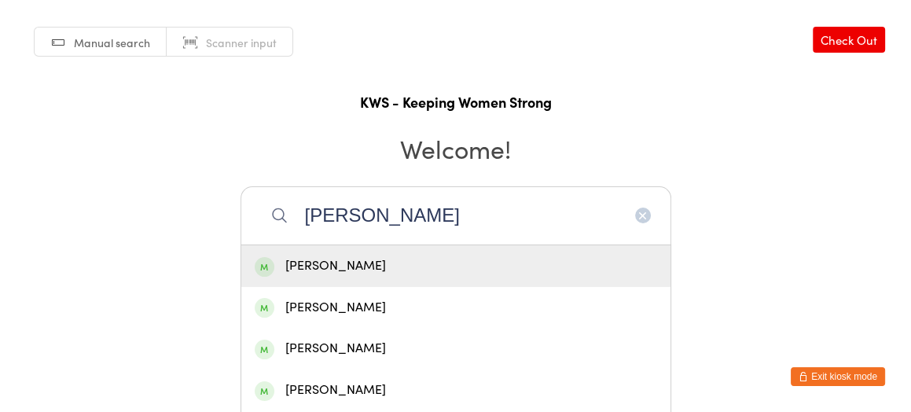
type input "[PERSON_NAME]"
click at [364, 263] on div "[PERSON_NAME]" at bounding box center [456, 265] width 402 height 21
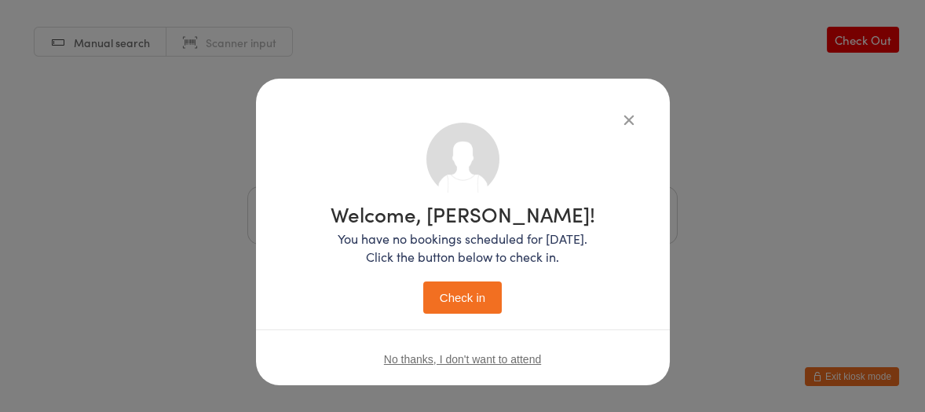
click at [445, 288] on button "Check in" at bounding box center [462, 297] width 79 height 32
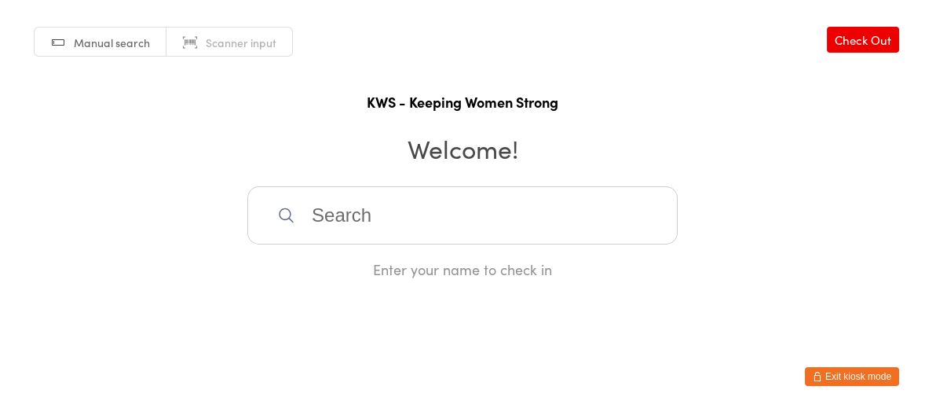
click at [305, 211] on input "search" at bounding box center [462, 215] width 431 height 58
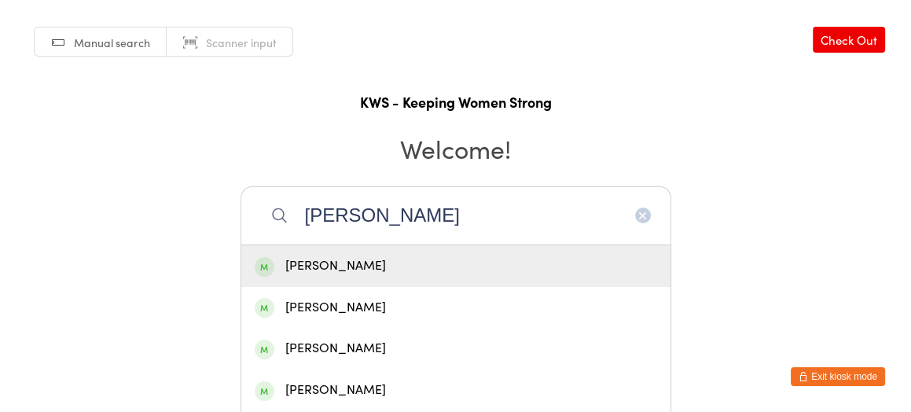
type input "[PERSON_NAME]"
click at [290, 269] on div "[PERSON_NAME]" at bounding box center [456, 265] width 402 height 21
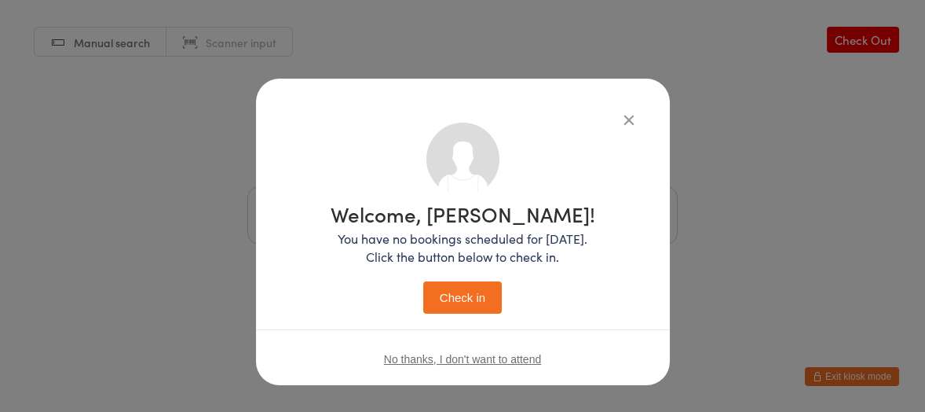
click at [443, 299] on button "Check in" at bounding box center [462, 297] width 79 height 32
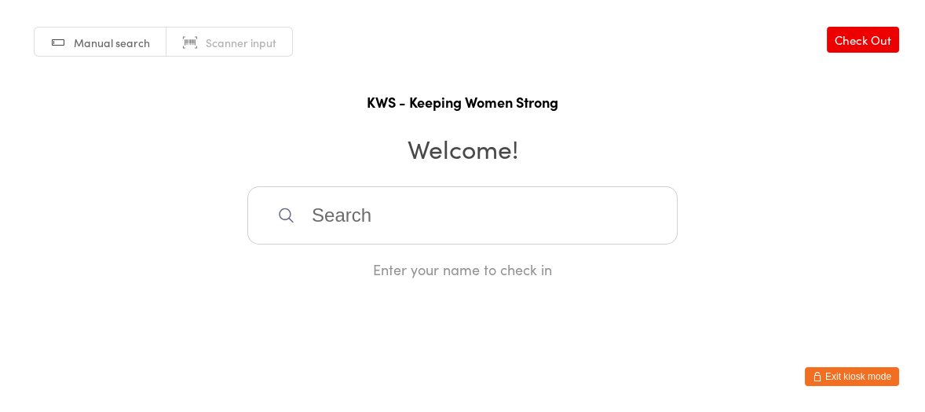
click at [389, 223] on input "search" at bounding box center [462, 215] width 431 height 58
click at [343, 205] on input "search" at bounding box center [462, 215] width 431 height 58
click at [456, 280] on html "You have now entered Kiosk Mode. Members will be able to check themselves in us…" at bounding box center [462, 206] width 925 height 412
click at [286, 196] on input "search" at bounding box center [462, 215] width 431 height 58
click at [738, 398] on html "You have now entered Kiosk Mode. Members will be able to check themselves in us…" at bounding box center [462, 206] width 925 height 412
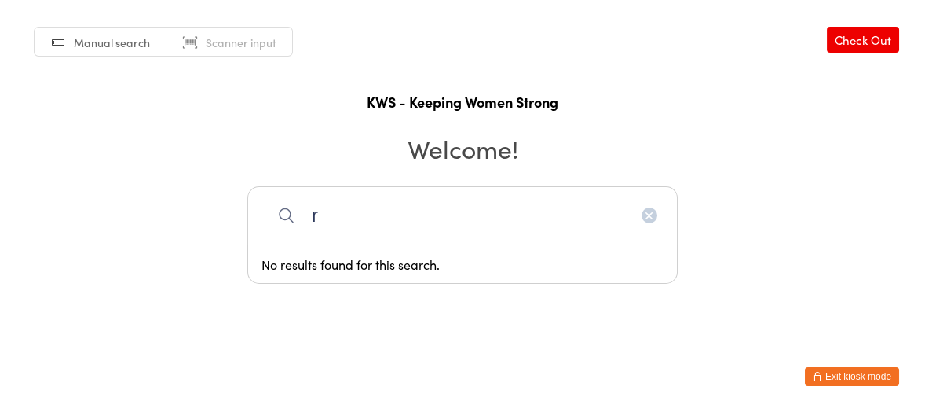
click at [313, 225] on input "r" at bounding box center [462, 215] width 431 height 58
type input "ritsuko"
click at [724, 350] on html "You have now entered Kiosk Mode. Members will be able to check themselves in us…" at bounding box center [462, 206] width 925 height 412
click at [652, 209] on icon "button" at bounding box center [649, 215] width 13 height 13
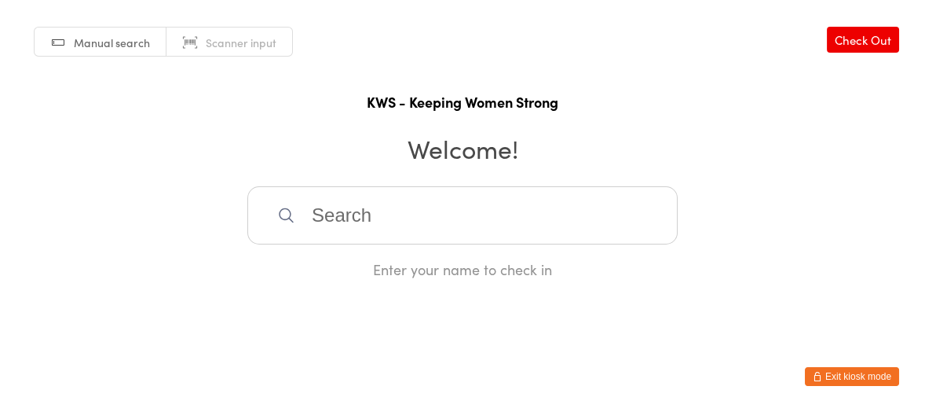
click at [360, 194] on input "search" at bounding box center [462, 215] width 431 height 58
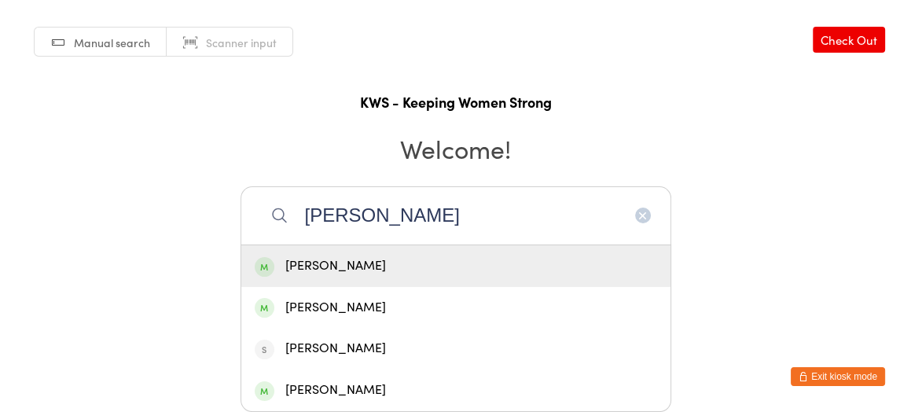
type input "[PERSON_NAME]"
click at [354, 255] on div "[PERSON_NAME]" at bounding box center [456, 265] width 402 height 21
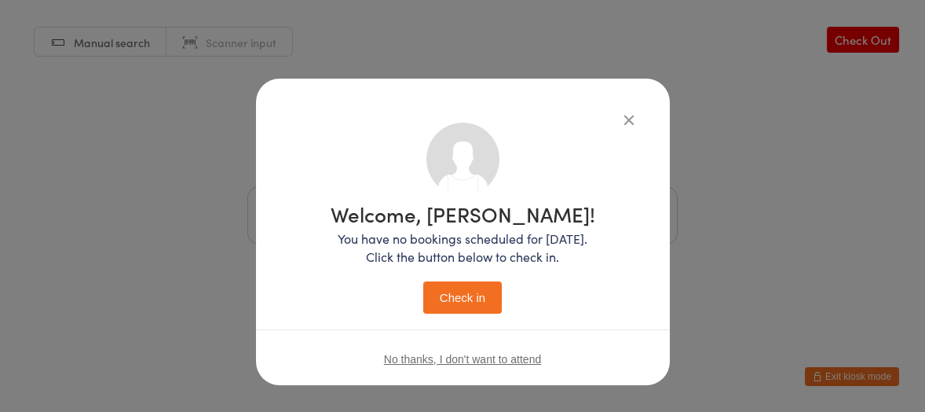
click at [434, 289] on button "Check in" at bounding box center [462, 297] width 79 height 32
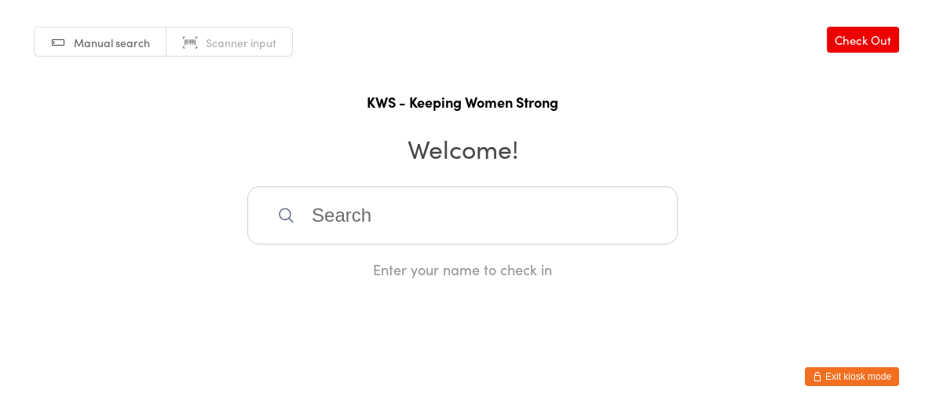
drag, startPoint x: 380, startPoint y: 205, endPoint x: 364, endPoint y: 129, distance: 78.0
click at [380, 207] on input "search" at bounding box center [462, 215] width 431 height 58
type input "ei"
click at [317, 266] on div "[PERSON_NAME]" at bounding box center [463, 265] width 402 height 21
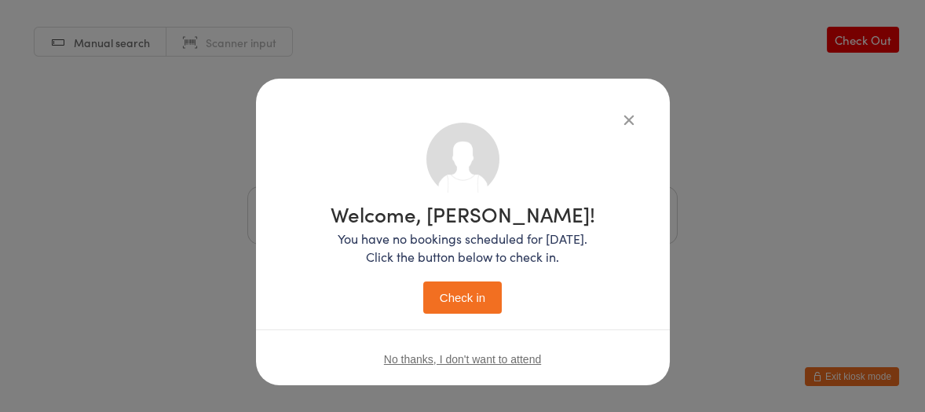
click at [479, 295] on button "Check in" at bounding box center [462, 297] width 79 height 32
